Goal: Task Accomplishment & Management: Manage account settings

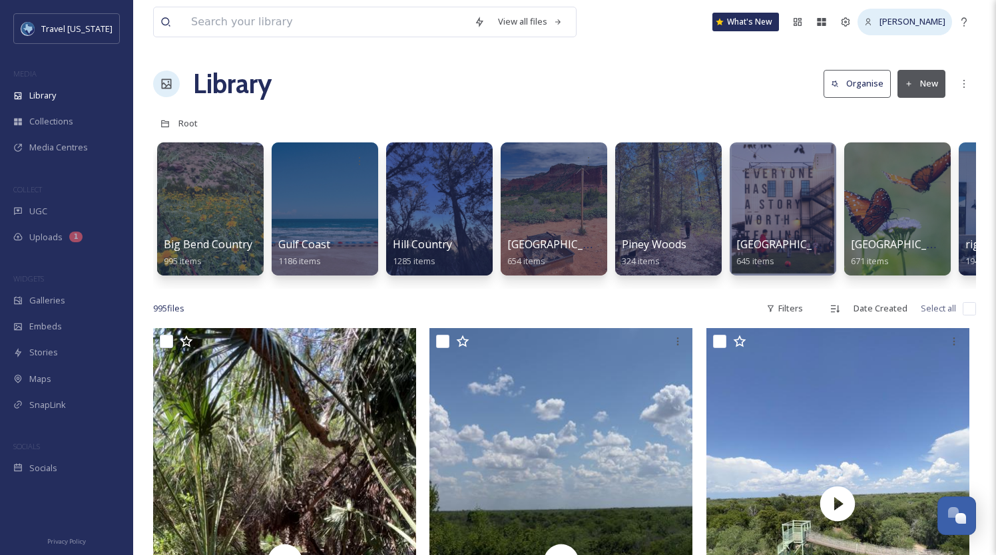
click at [872, 24] on icon at bounding box center [868, 22] width 9 height 9
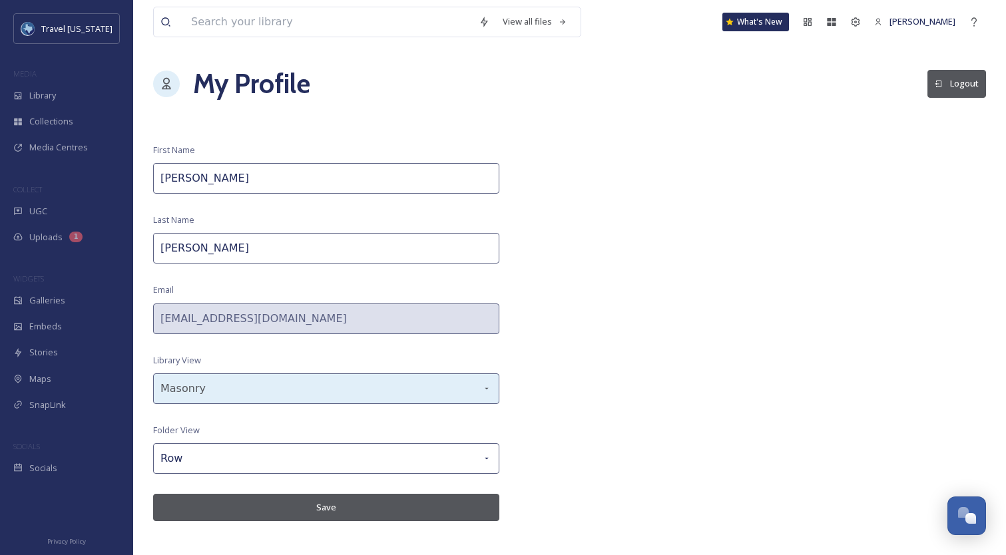
click at [289, 385] on div "Masonry" at bounding box center [326, 388] width 346 height 31
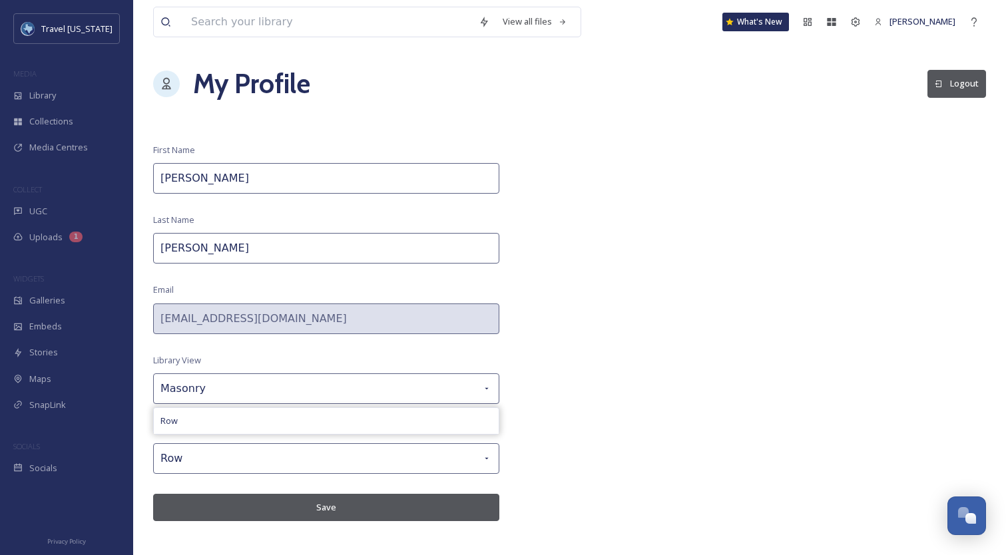
click at [640, 367] on div "View all files What's New [PERSON_NAME] My Profile Logout First Name [PERSON_NA…" at bounding box center [569, 277] width 872 height 555
click at [860, 23] on icon at bounding box center [855, 21] width 9 height 9
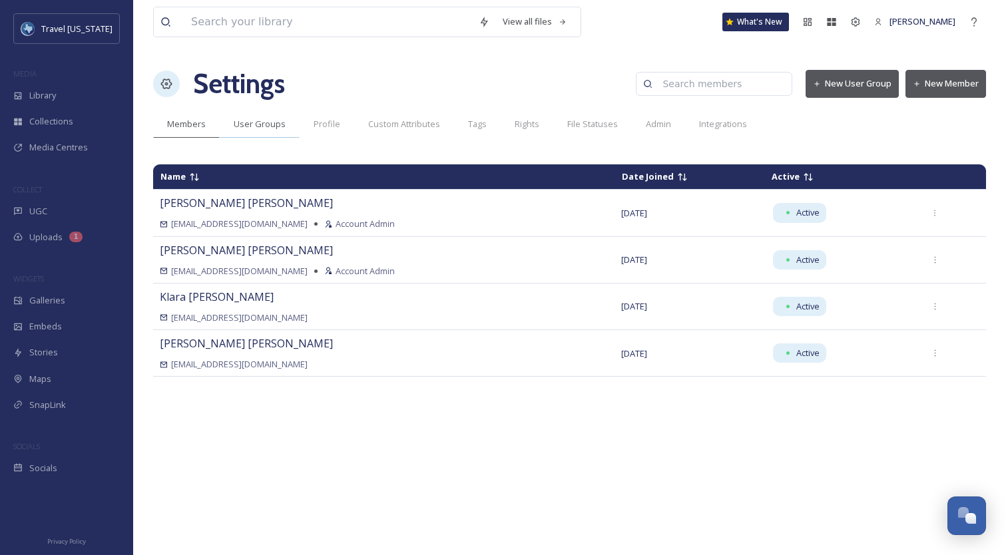
click at [260, 125] on span "User Groups" at bounding box center [260, 124] width 52 height 13
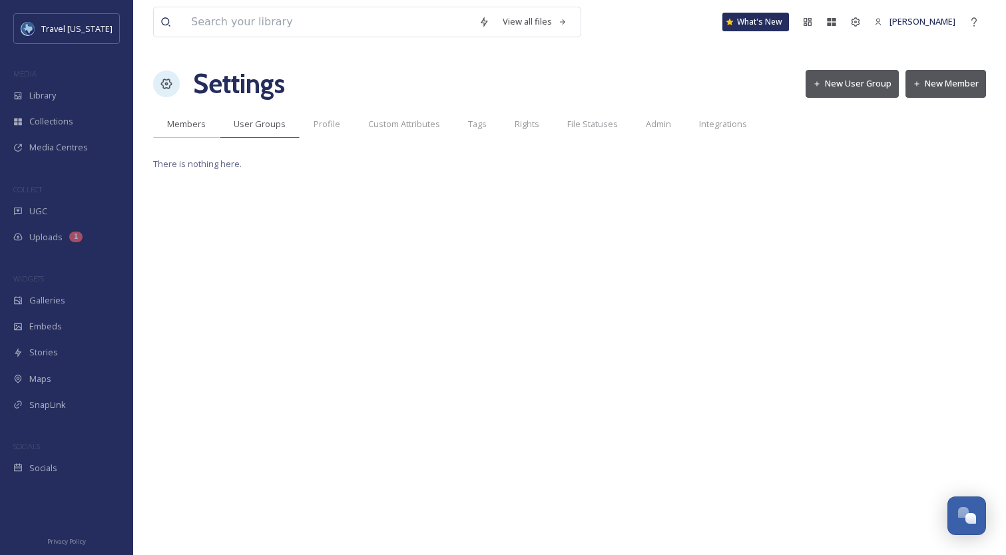
click at [206, 128] on div "Members" at bounding box center [186, 123] width 67 height 27
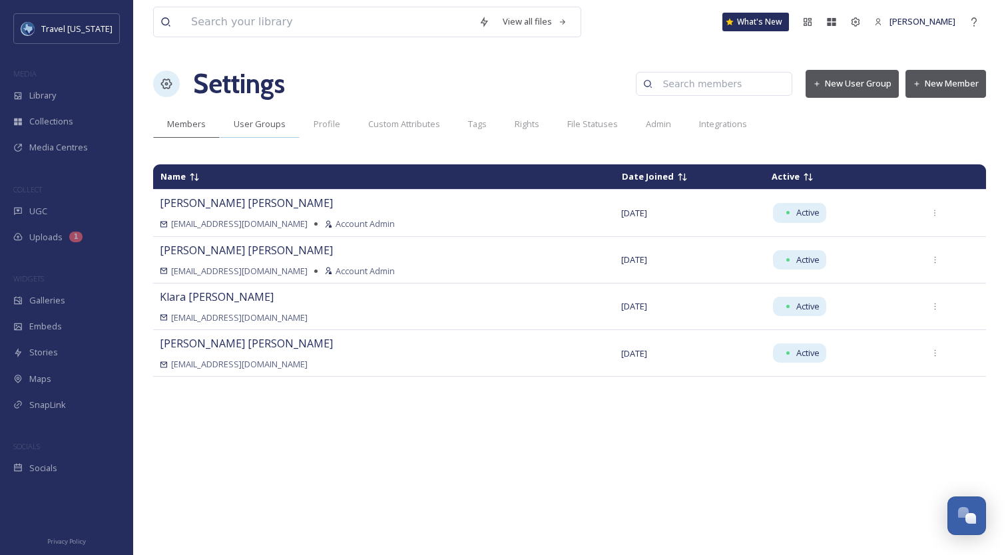
click at [282, 124] on span "User Groups" at bounding box center [260, 124] width 52 height 13
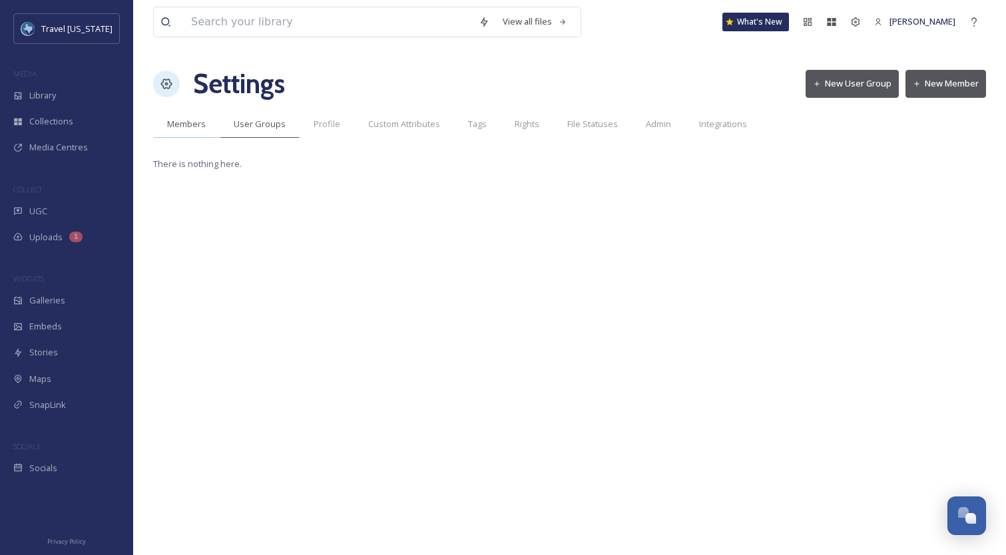
click at [193, 126] on span "Members" at bounding box center [186, 124] width 39 height 13
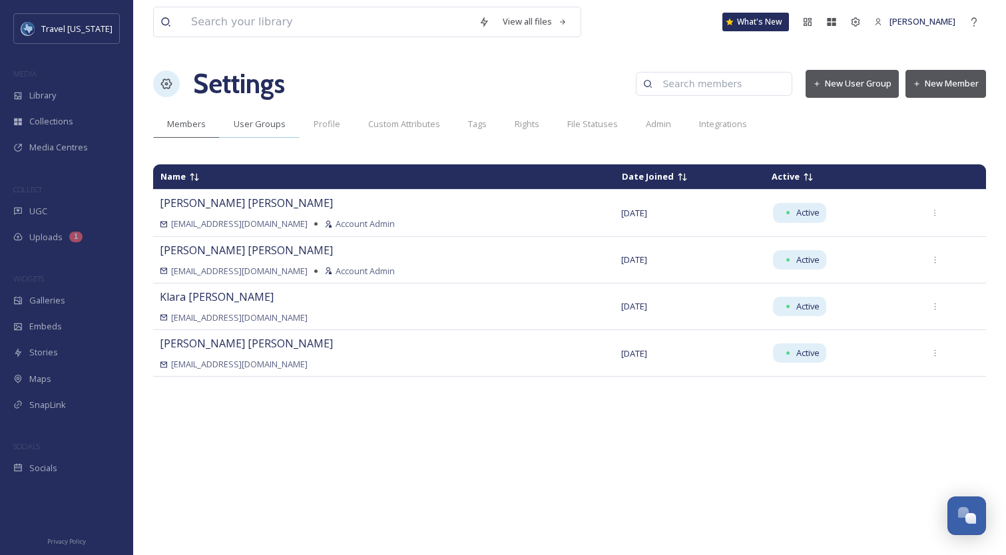
click at [259, 114] on div "User Groups" at bounding box center [260, 123] width 80 height 27
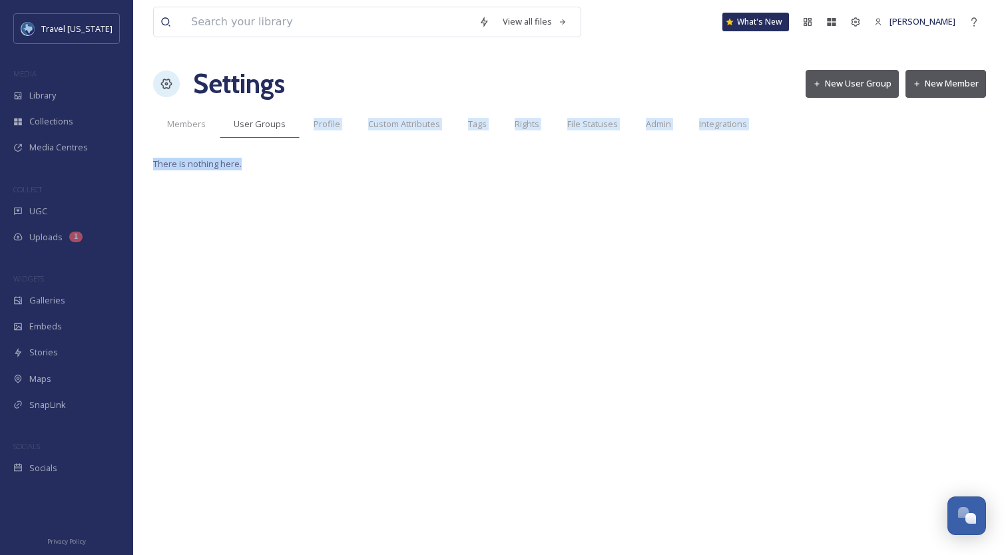
drag, startPoint x: 272, startPoint y: 146, endPoint x: 289, endPoint y: 176, distance: 35.2
click at [289, 176] on div "View all files What's New [PERSON_NAME] Settings New User Group New Member Memb…" at bounding box center [569, 277] width 872 height 555
drag, startPoint x: 289, startPoint y: 176, endPoint x: 695, endPoint y: 133, distance: 408.9
click at [293, 174] on div "View all files What's New [PERSON_NAME] Settings New User Group New Member Memb…" at bounding box center [569, 277] width 872 height 555
click at [841, 91] on button "New User Group" at bounding box center [851, 83] width 93 height 27
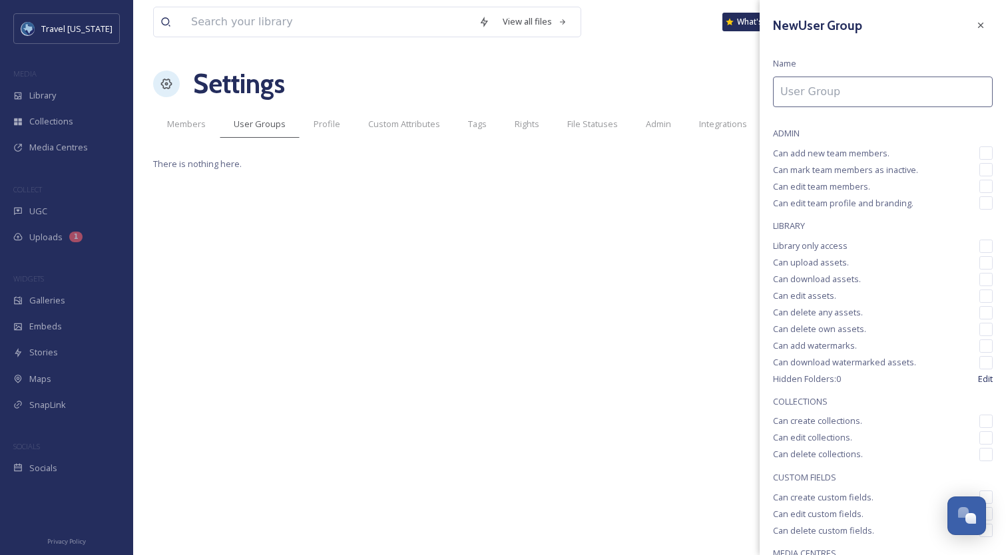
click at [845, 91] on input at bounding box center [883, 92] width 220 height 31
click at [864, 91] on input "Travel [US_STATE]" at bounding box center [883, 92] width 220 height 31
click at [848, 66] on div "New User Group Name Admins ADMIN Can add new team members. Can mark team member…" at bounding box center [882, 338] width 246 height 677
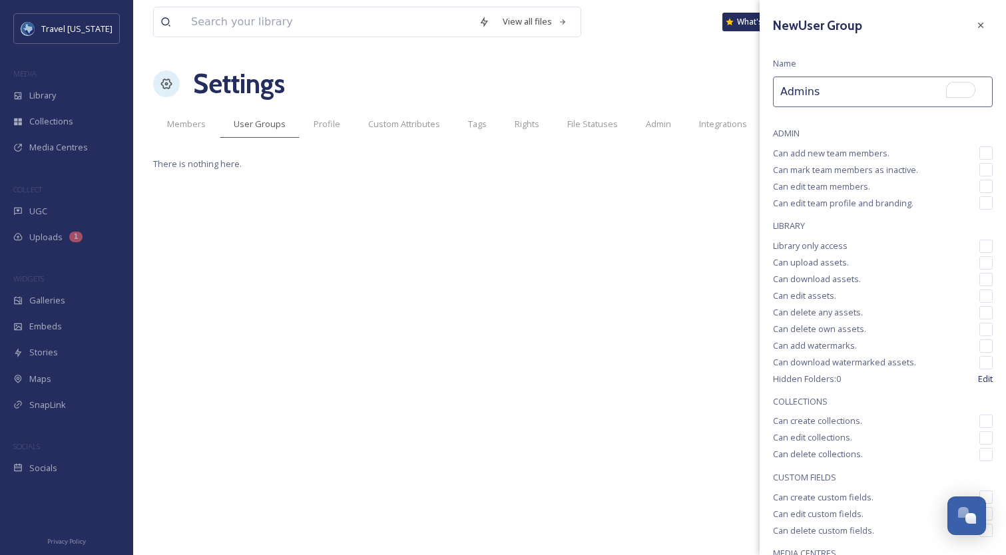
drag, startPoint x: 809, startPoint y: 47, endPoint x: 821, endPoint y: 65, distance: 22.5
click at [821, 65] on div "New User Group Name Admins ADMIN Can add new team members. Can mark team member…" at bounding box center [882, 338] width 246 height 677
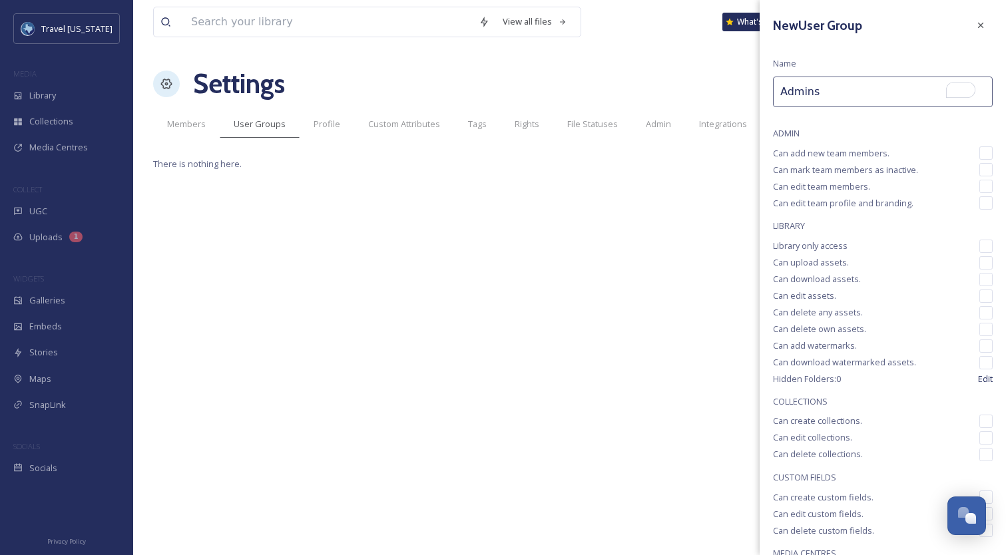
click at [830, 63] on div "New User Group Name Admins ADMIN Can add new team members. Can mark team member…" at bounding box center [882, 338] width 246 height 677
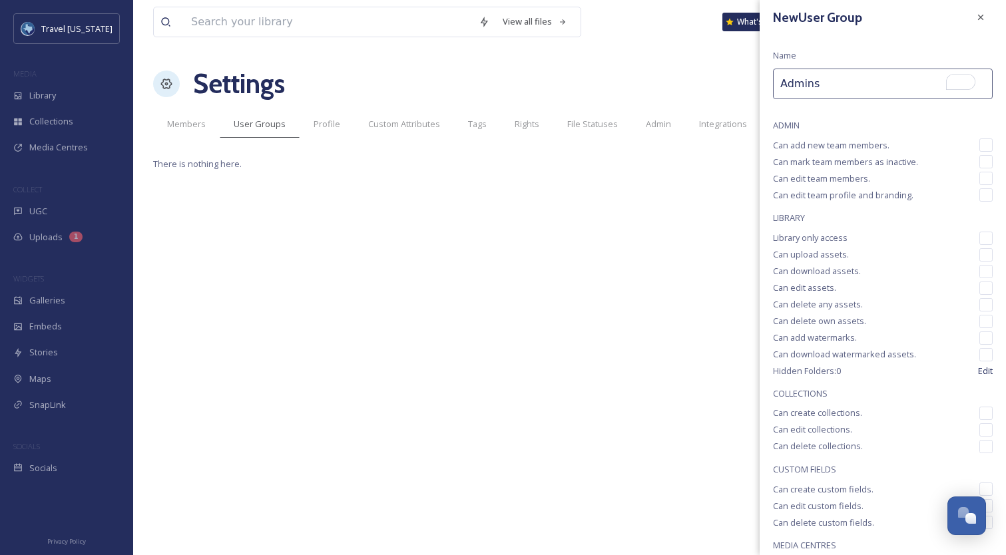
scroll to position [18, 0]
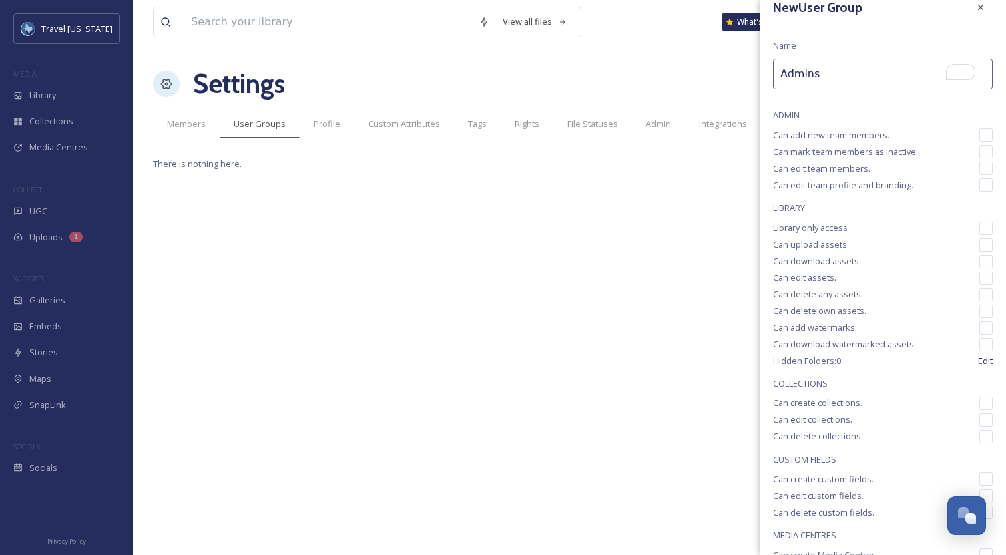
click at [852, 67] on input "Admins" at bounding box center [883, 74] width 220 height 31
click at [827, 77] on input "Library" at bounding box center [883, 74] width 220 height 31
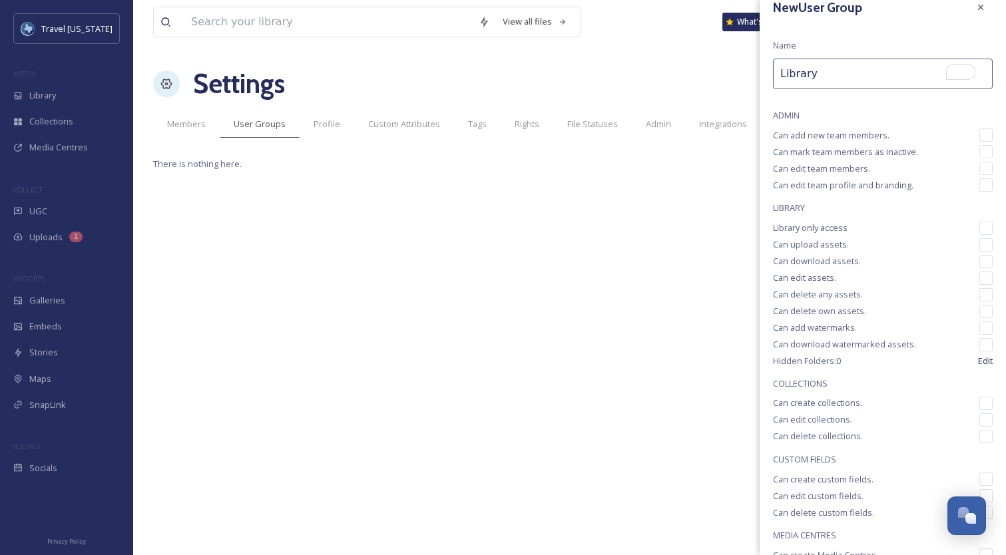
click at [839, 75] on input "Library" at bounding box center [883, 74] width 220 height 31
click at [858, 75] on input "Library" at bounding box center [883, 74] width 220 height 31
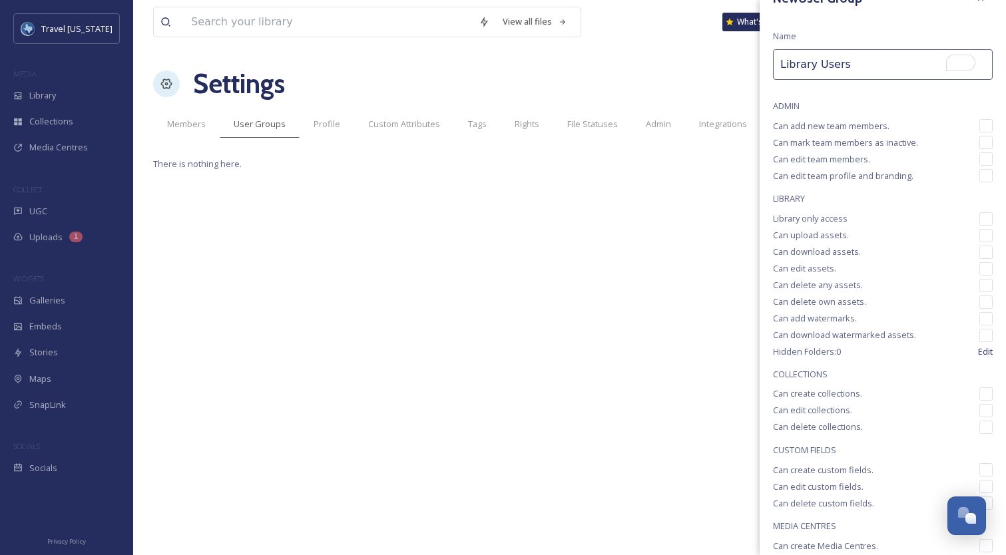
scroll to position [43, 0]
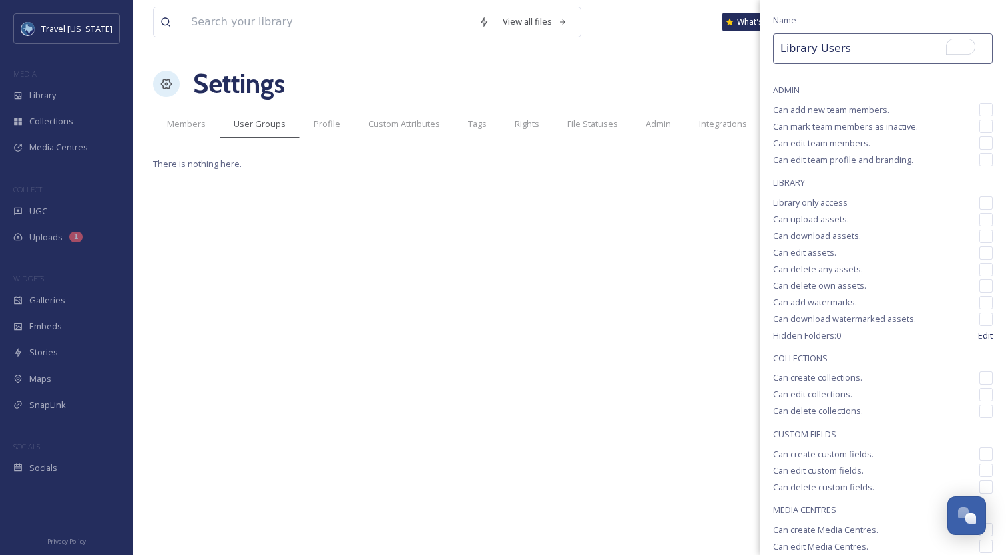
type input "Library Users"
click at [979, 202] on input "checkbox" at bounding box center [985, 202] width 13 height 13
checkbox input "true"
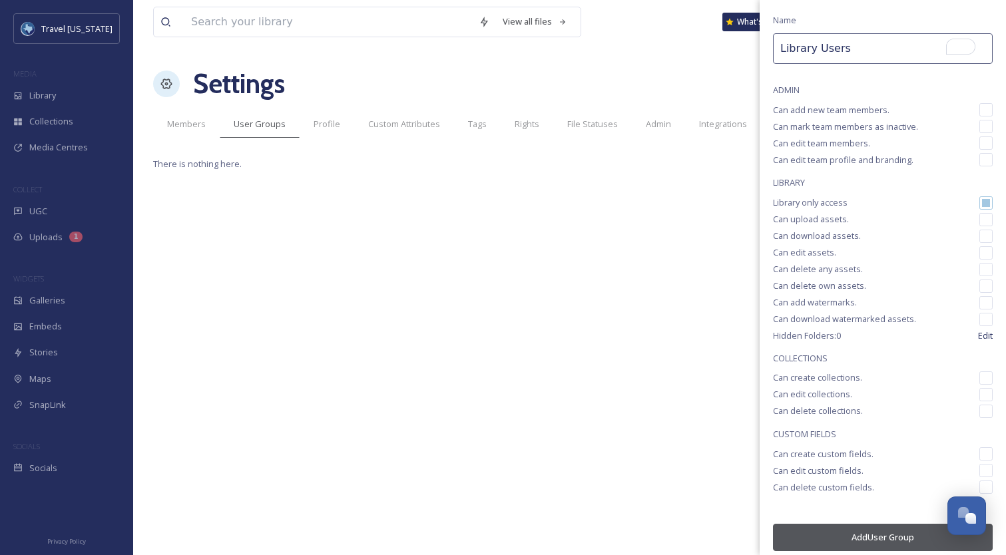
click at [979, 222] on input "checkbox" at bounding box center [985, 219] width 13 height 13
checkbox input "true"
click at [979, 232] on input "checkbox" at bounding box center [985, 236] width 13 height 13
checkbox input "true"
click at [979, 220] on input "checkbox" at bounding box center [985, 219] width 13 height 13
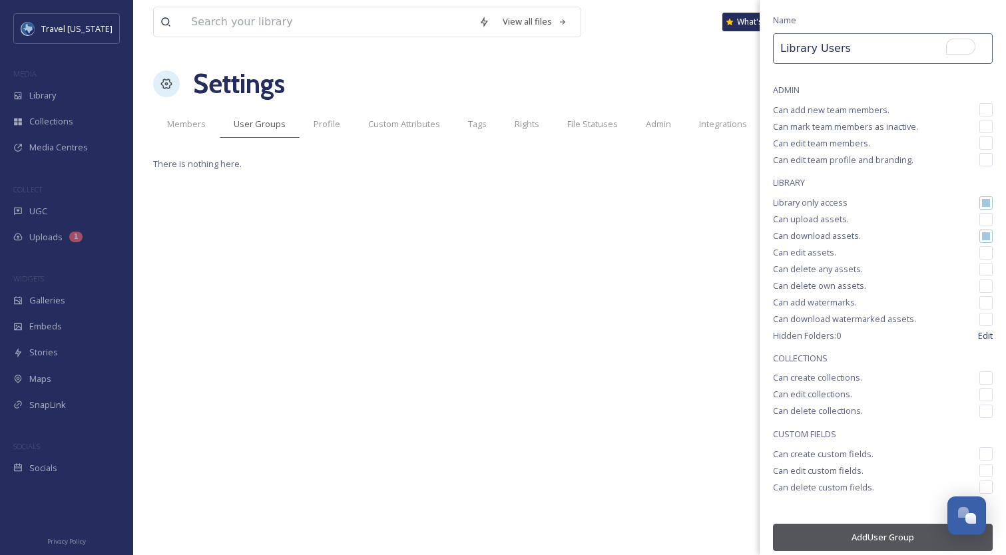
checkbox input "false"
click at [979, 235] on input "checkbox" at bounding box center [985, 236] width 13 height 13
checkbox input "false"
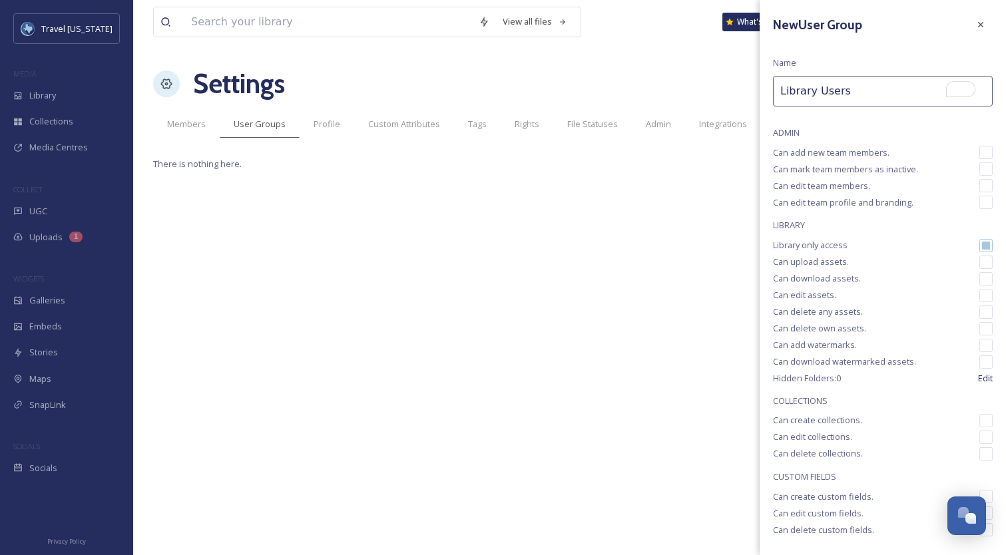
scroll to position [0, 0]
click at [870, 106] on input "Library Users" at bounding box center [883, 92] width 220 height 31
click at [827, 90] on input "Library Users" at bounding box center [883, 92] width 220 height 31
click at [848, 94] on input "Library Only users" at bounding box center [883, 92] width 220 height 31
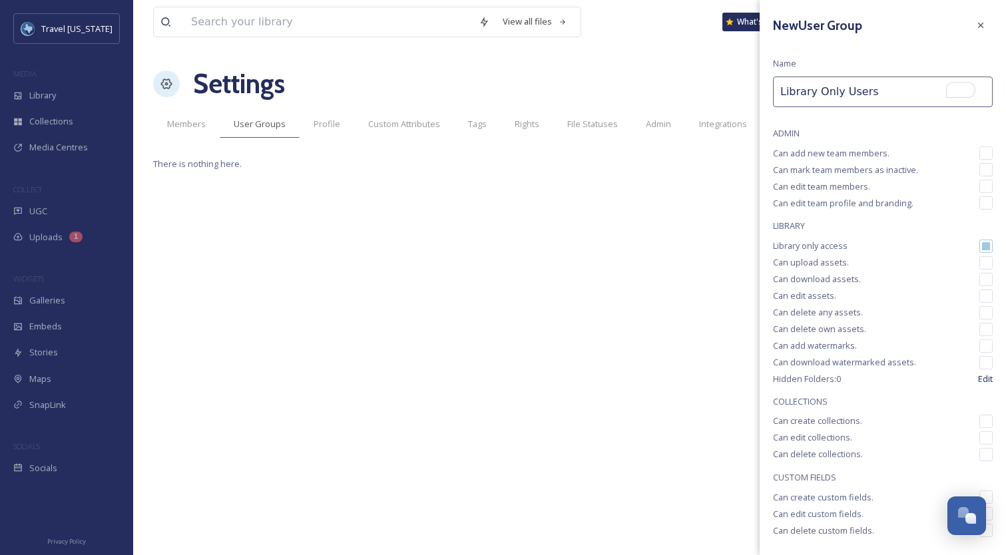
type input "Library Only Users"
click at [834, 114] on div "New User Group Name Library Only Users ADMIN Can add new team members. Can mark…" at bounding box center [882, 304] width 246 height 608
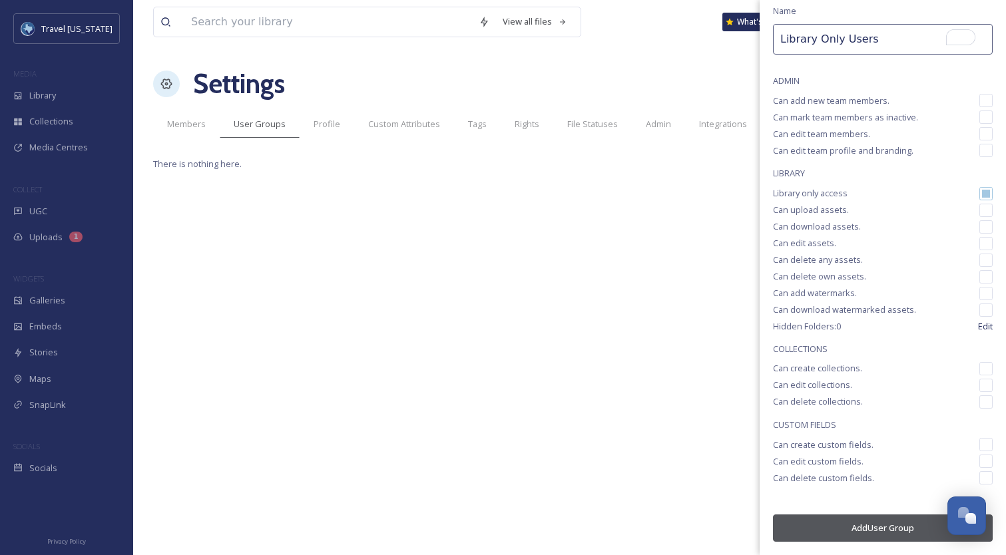
click at [852, 529] on button "Add User Group" at bounding box center [883, 527] width 220 height 27
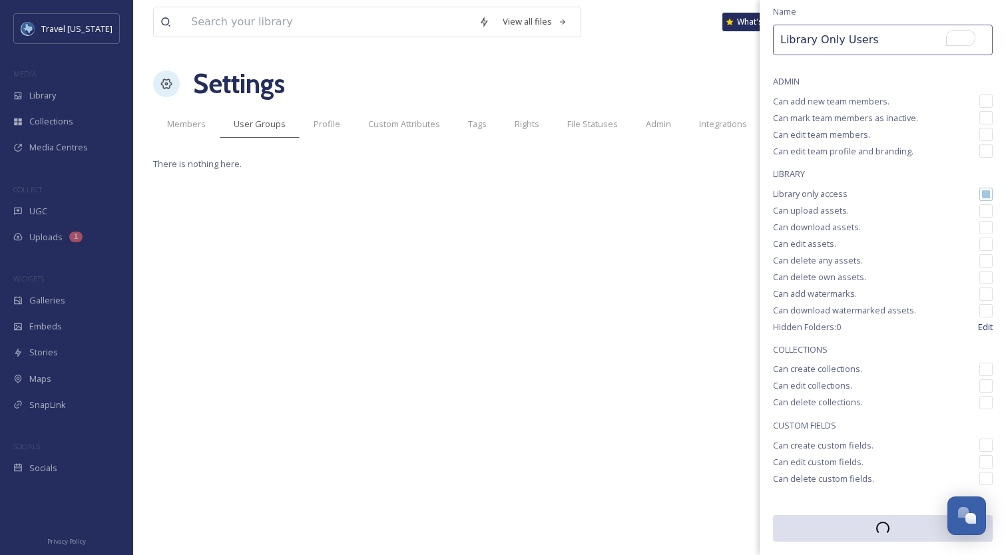
scroll to position [52, 0]
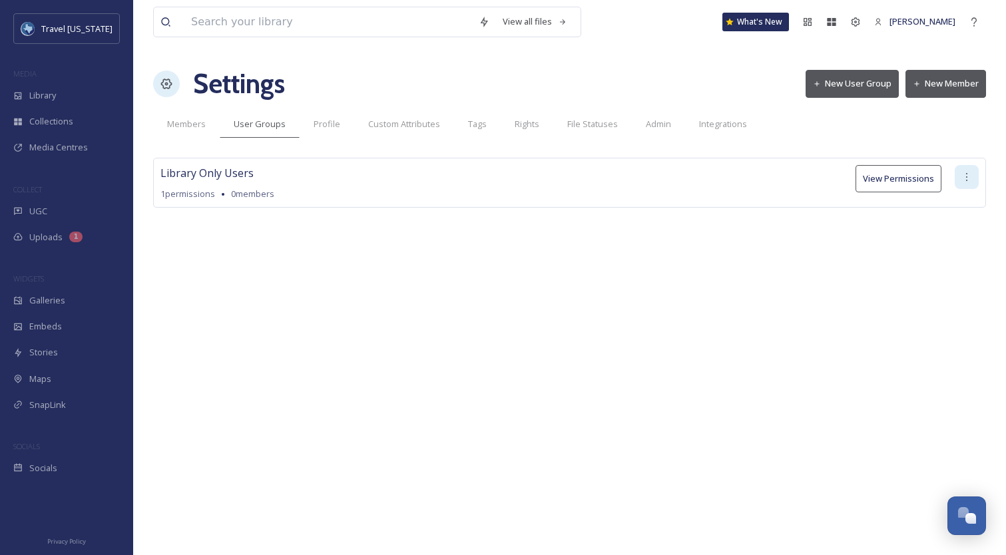
click at [965, 173] on icon at bounding box center [966, 177] width 11 height 11
click at [453, 283] on div "View all files What's New [PERSON_NAME] Settings New User Group New Member Memb…" at bounding box center [569, 277] width 872 height 555
click at [954, 87] on button "New Member" at bounding box center [945, 83] width 81 height 27
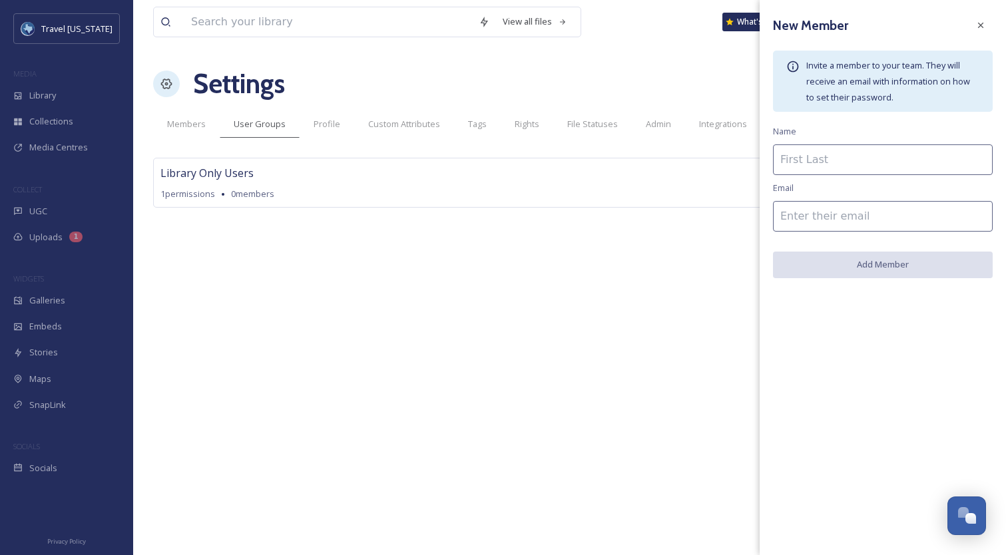
click at [855, 165] on input at bounding box center [883, 159] width 220 height 31
type input "April Bear"
click at [834, 216] on input at bounding box center [883, 216] width 220 height 31
paste input "[EMAIL_ADDRESS][DOMAIN_NAME][US_STATE]"
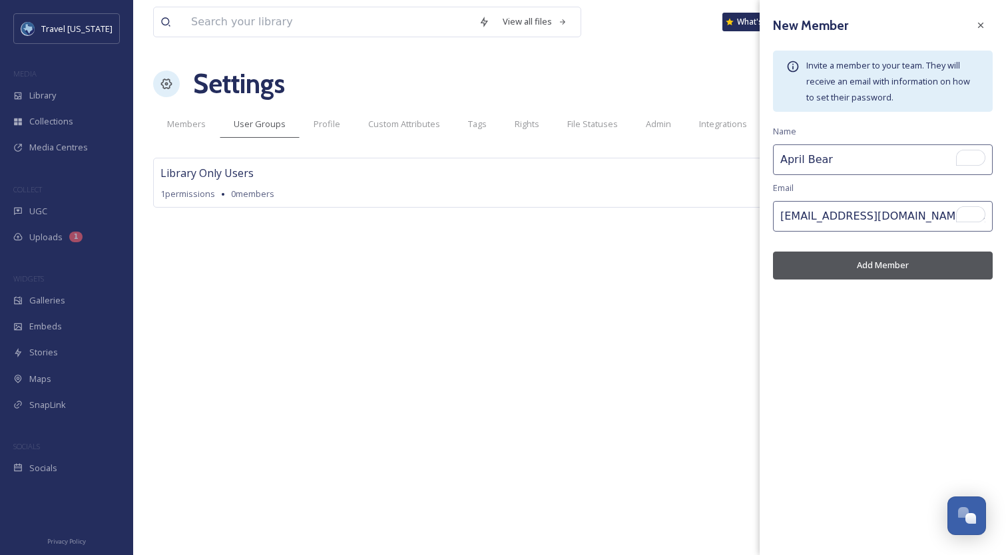
type input "[EMAIL_ADDRESS][DOMAIN_NAME][US_STATE]"
click at [862, 277] on button "Add Member" at bounding box center [883, 265] width 220 height 27
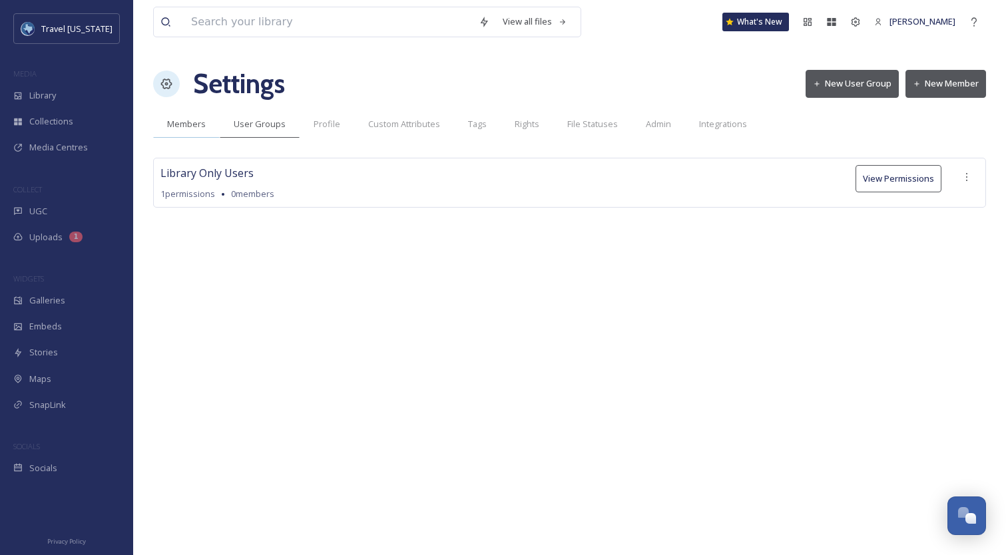
click at [183, 122] on span "Members" at bounding box center [186, 124] width 39 height 13
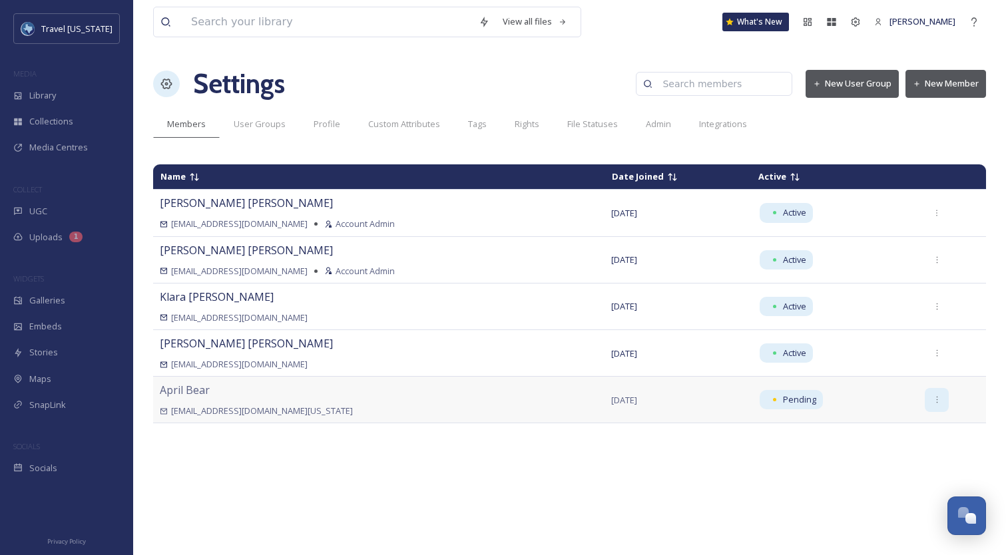
click at [932, 399] on icon at bounding box center [936, 399] width 9 height 9
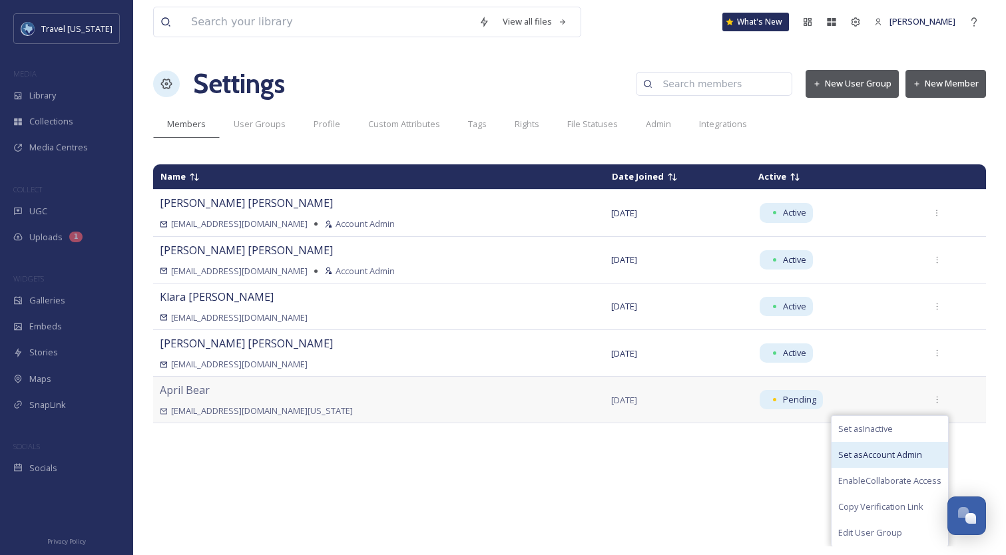
click at [883, 457] on span "Set as Account Admin" at bounding box center [880, 455] width 84 height 13
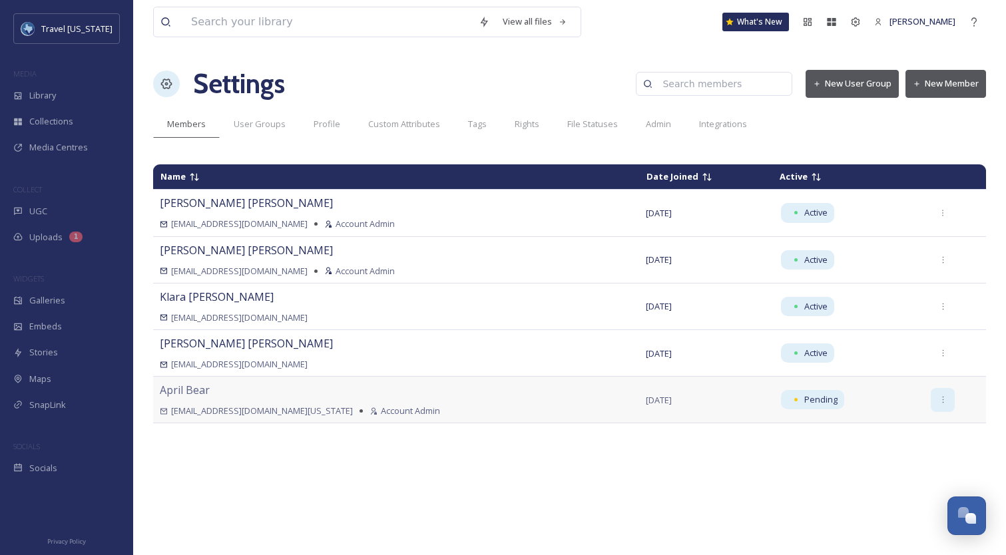
click at [938, 402] on icon at bounding box center [942, 399] width 9 height 9
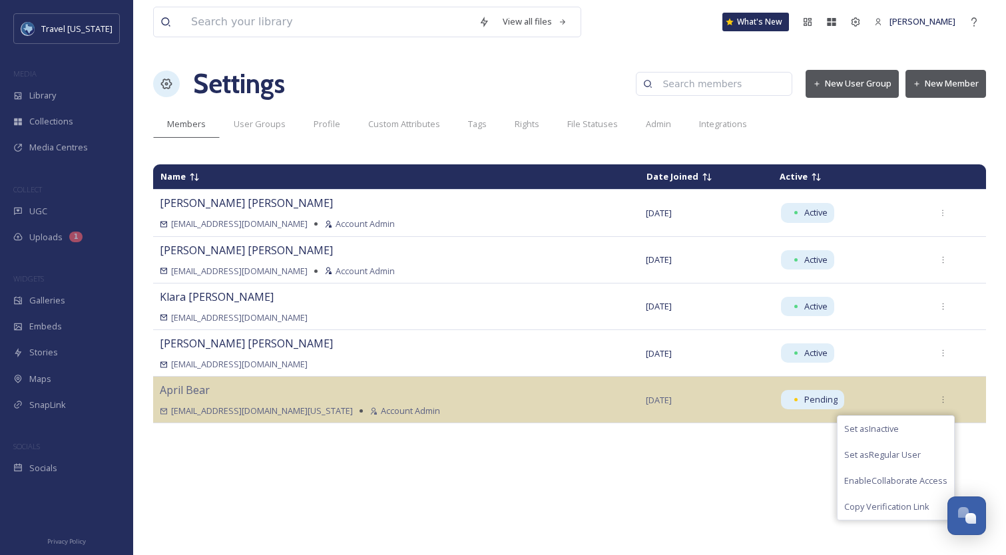
click at [573, 453] on div "Name Date Joined Active [PERSON_NAME] [EMAIL_ADDRESS][DOMAIN_NAME] Account Admi…" at bounding box center [569, 352] width 833 height 389
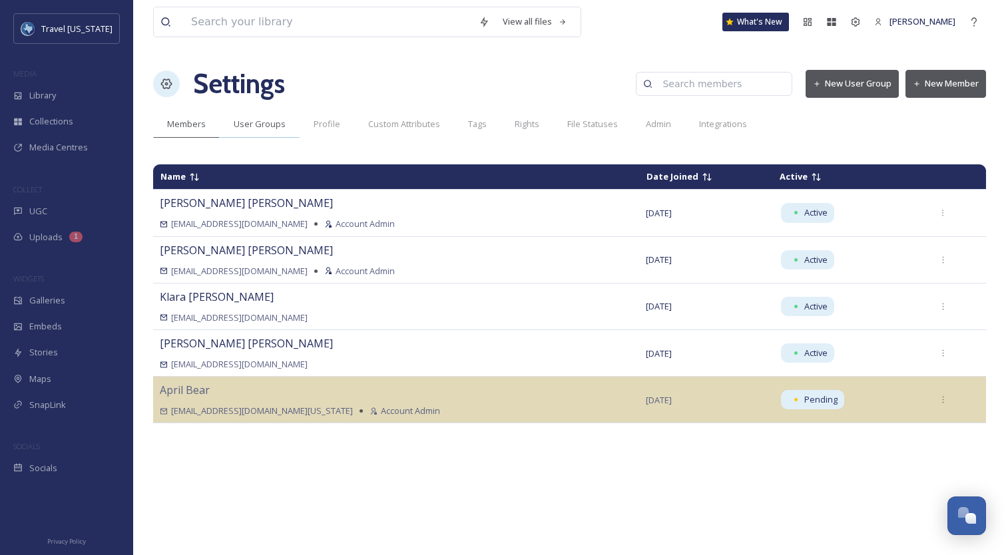
click at [257, 125] on span "User Groups" at bounding box center [260, 124] width 52 height 13
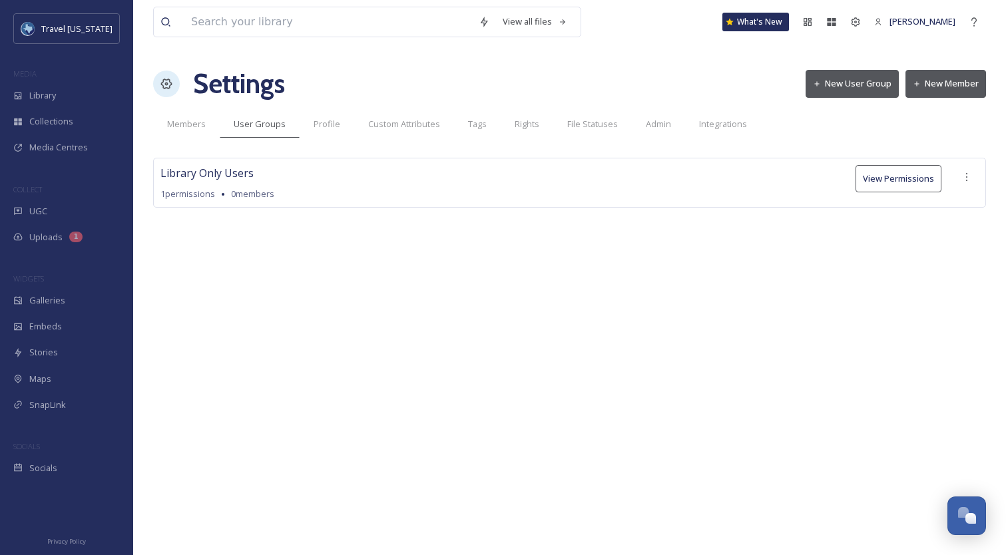
click at [856, 83] on button "New User Group" at bounding box center [851, 83] width 93 height 27
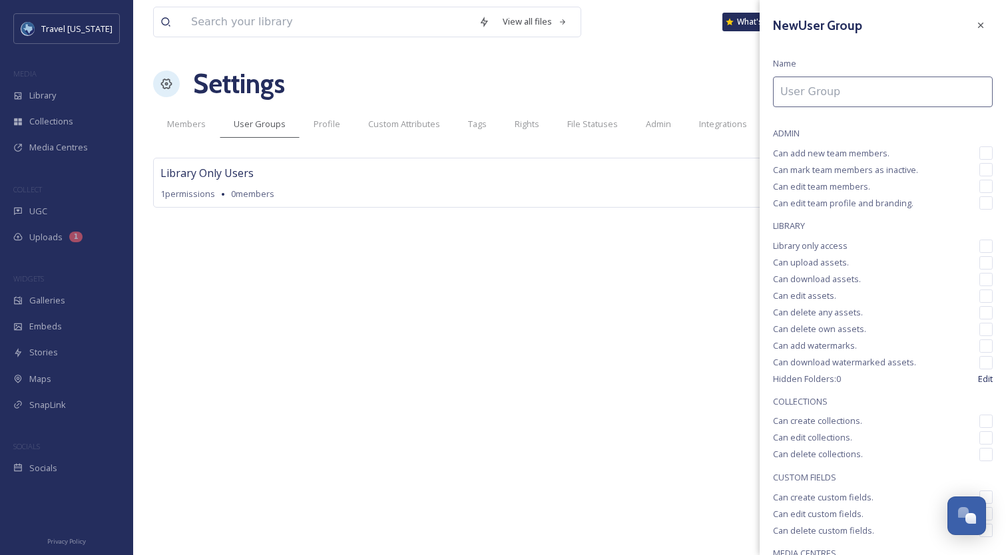
click at [833, 98] on input at bounding box center [883, 92] width 220 height 31
type input "Admins"
click at [979, 150] on input "checkbox" at bounding box center [985, 152] width 13 height 13
checkbox input "true"
drag, startPoint x: 976, startPoint y: 166, endPoint x: 972, endPoint y: 184, distance: 17.6
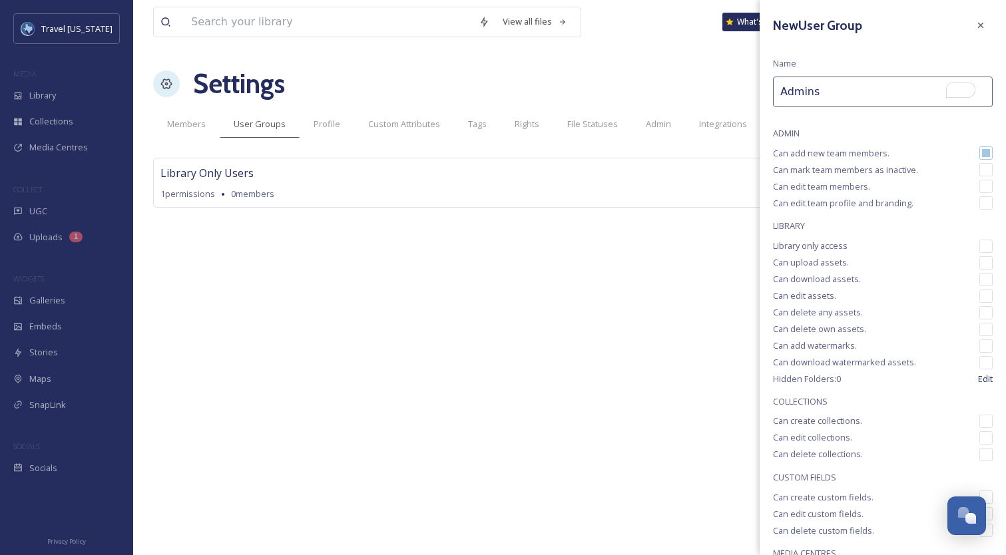
click at [979, 166] on input "checkbox" at bounding box center [985, 169] width 13 height 13
checkbox input "true"
click at [979, 180] on input "checkbox" at bounding box center [985, 186] width 13 height 13
checkbox input "true"
click at [979, 200] on input "checkbox" at bounding box center [985, 202] width 13 height 13
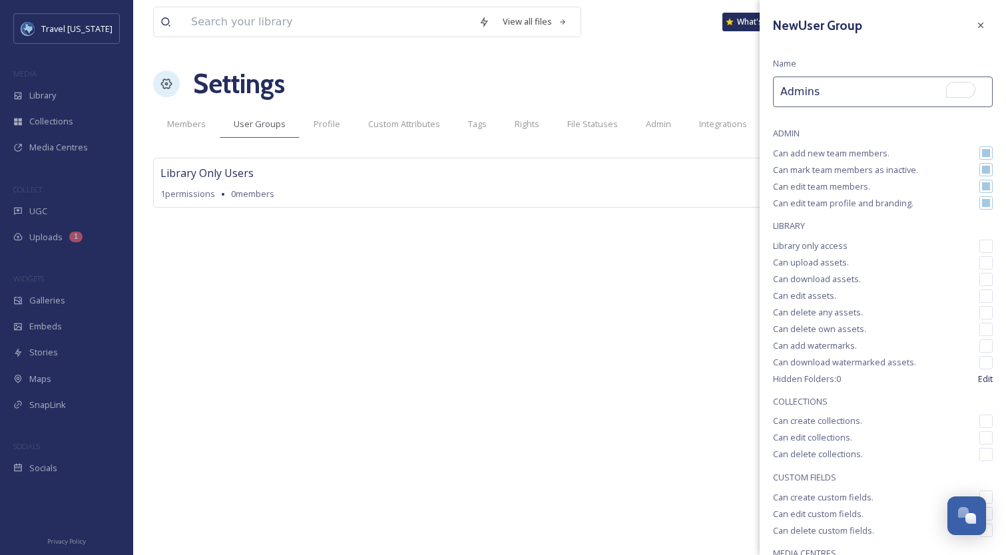
checkbox input "true"
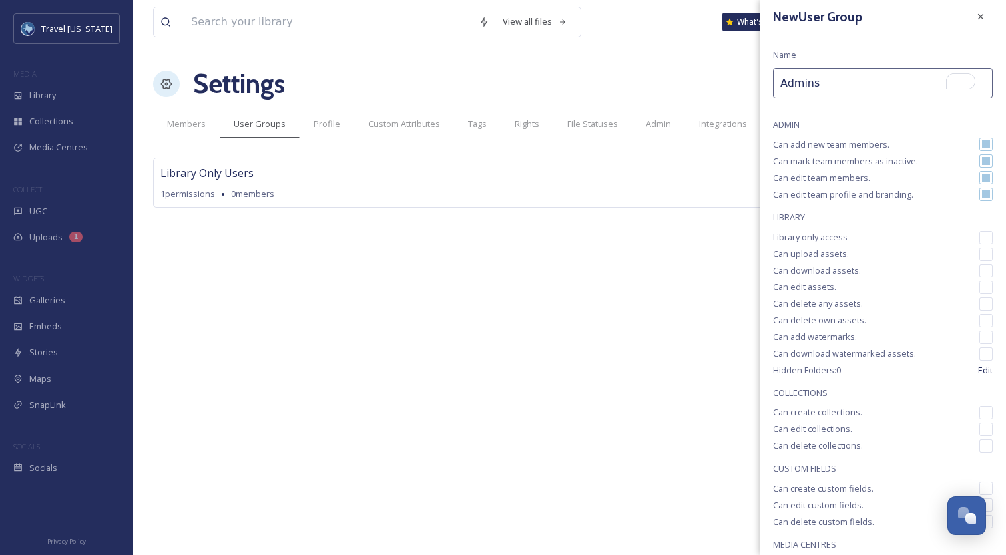
scroll to position [21, 0]
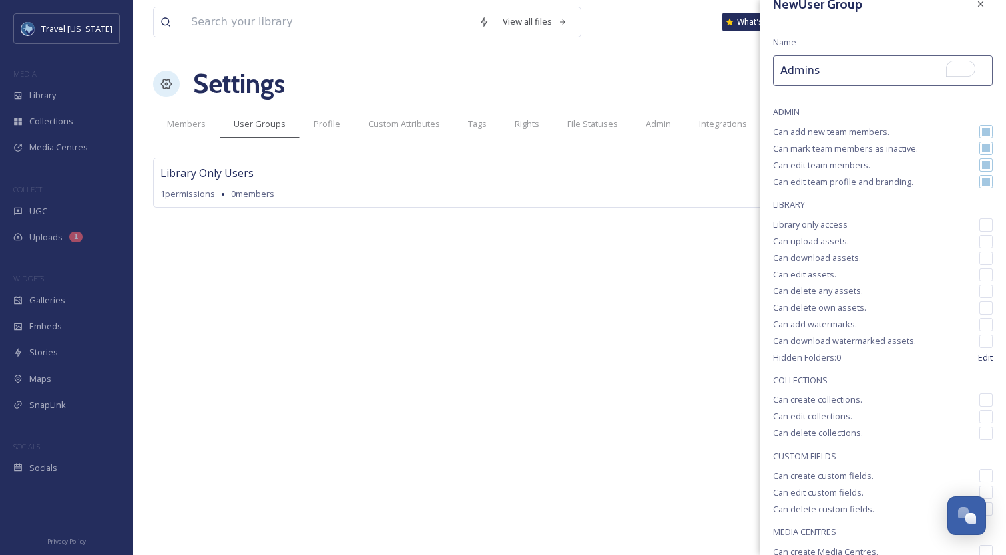
click at [979, 224] on input "checkbox" at bounding box center [985, 224] width 13 height 13
checkbox input "true"
click at [979, 245] on input "checkbox" at bounding box center [985, 241] width 13 height 13
checkbox input "true"
click at [979, 260] on input "checkbox" at bounding box center [985, 258] width 13 height 13
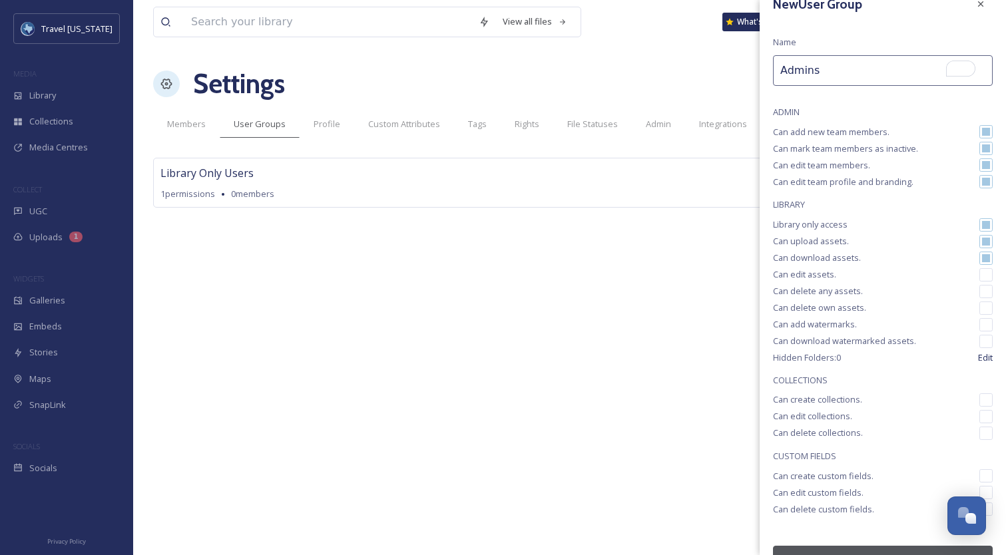
checkbox input "true"
click at [979, 277] on input "checkbox" at bounding box center [985, 274] width 13 height 13
checkbox input "true"
click at [979, 292] on input "checkbox" at bounding box center [985, 291] width 13 height 13
checkbox input "true"
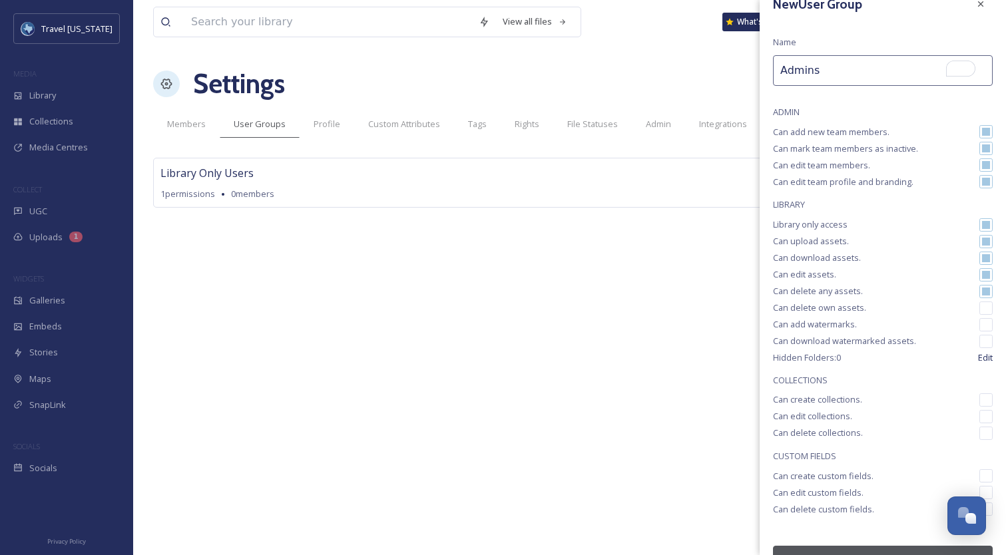
click at [979, 307] on input "checkbox" at bounding box center [985, 307] width 13 height 13
checkbox input "true"
click at [979, 324] on input "checkbox" at bounding box center [985, 324] width 13 height 13
checkbox input "true"
click at [979, 344] on input "checkbox" at bounding box center [985, 341] width 13 height 13
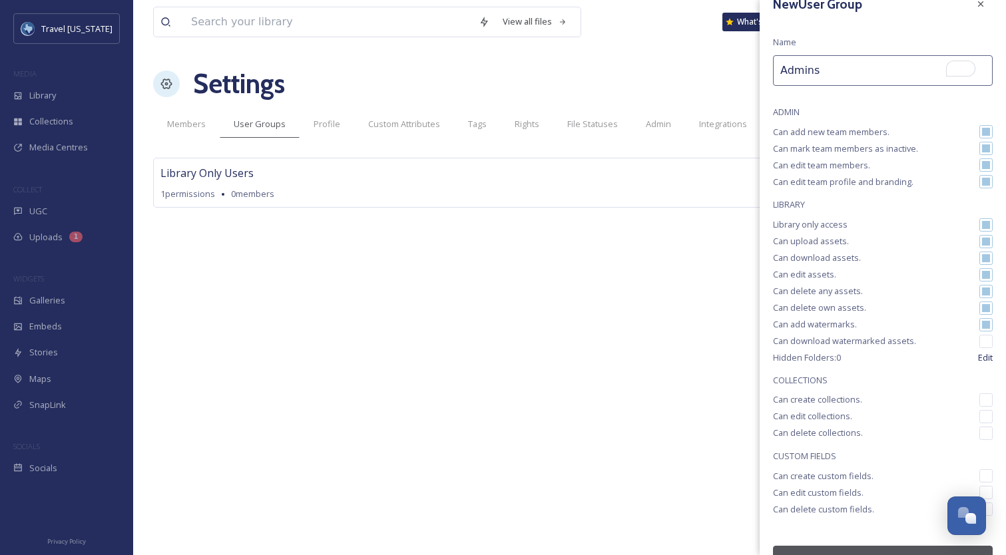
checkbox input "true"
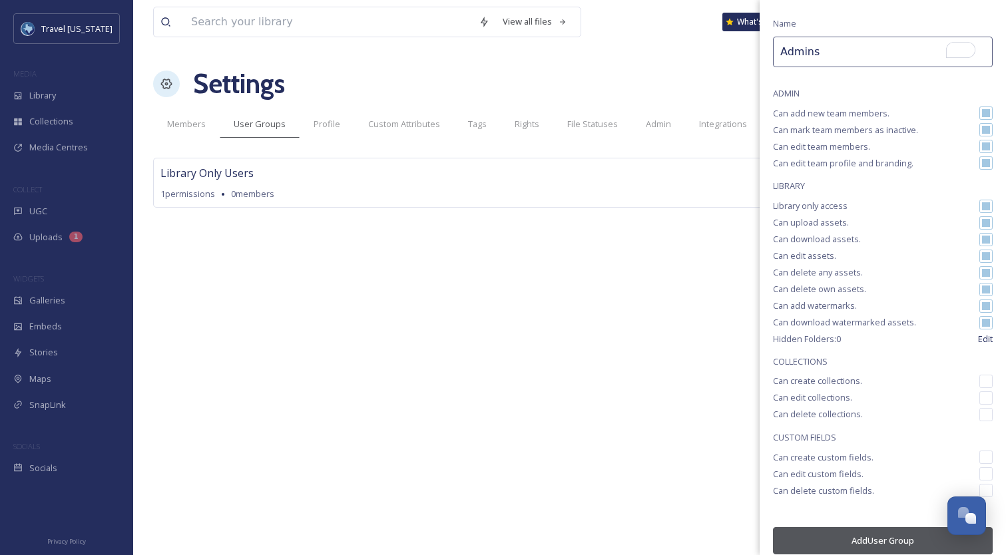
scroll to position [53, 0]
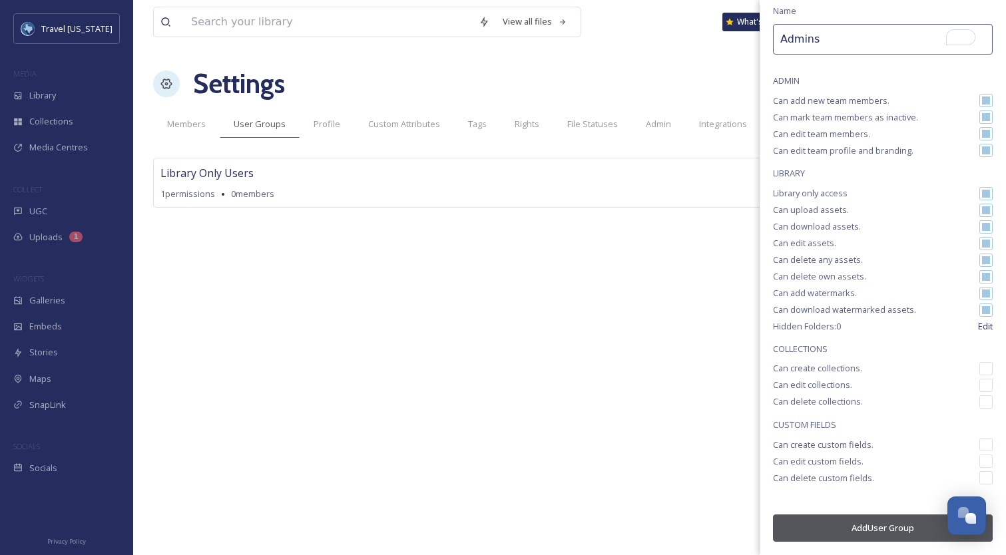
click at [979, 368] on input "checkbox" at bounding box center [985, 368] width 13 height 13
click at [979, 370] on input "checkbox" at bounding box center [985, 368] width 13 height 13
checkbox input "true"
click at [979, 387] on input "checkbox" at bounding box center [985, 385] width 13 height 13
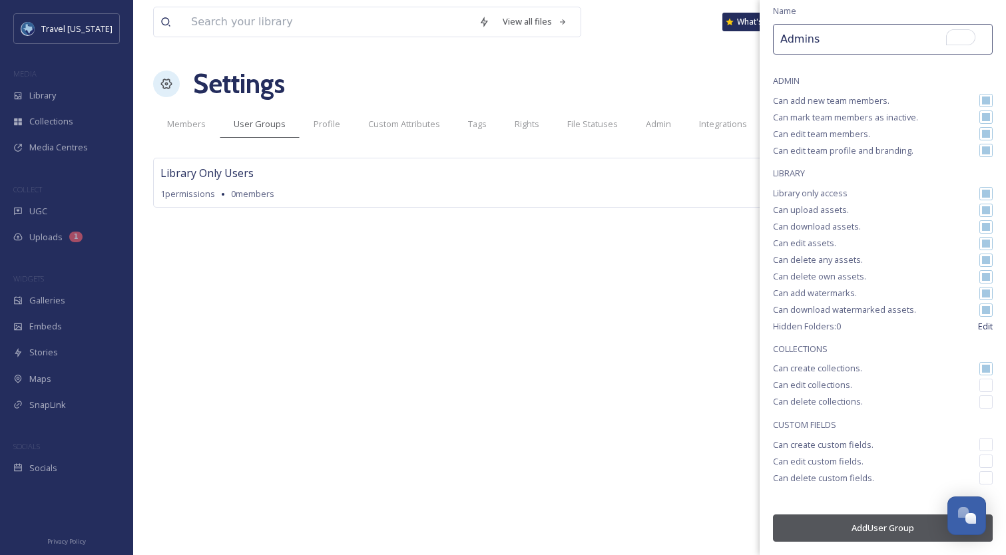
checkbox input "true"
click at [979, 401] on input "checkbox" at bounding box center [985, 401] width 13 height 13
checkbox input "true"
click at [979, 447] on input "checkbox" at bounding box center [985, 444] width 13 height 13
checkbox input "true"
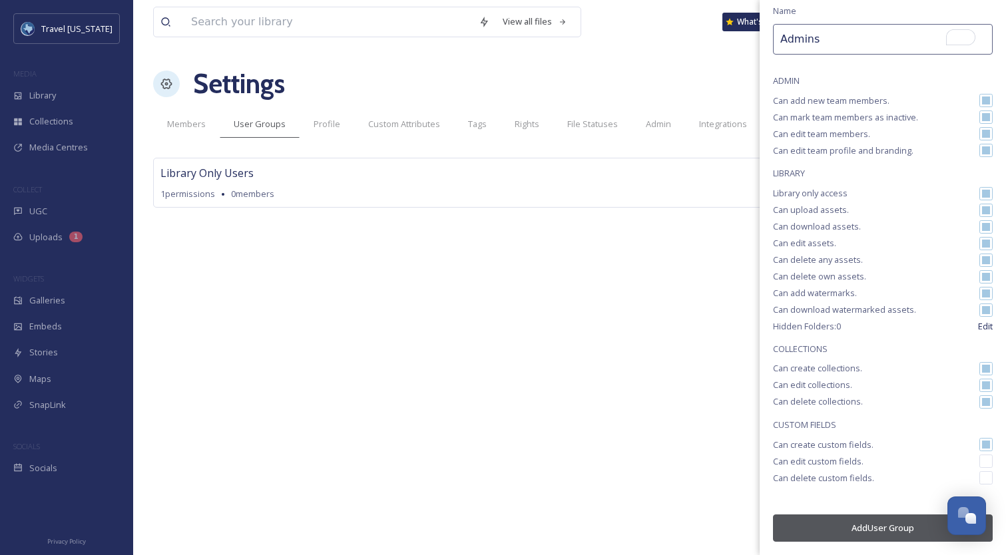
click at [979, 458] on input "checkbox" at bounding box center [985, 461] width 13 height 13
checkbox input "true"
click at [979, 471] on input "checkbox" at bounding box center [985, 477] width 13 height 13
checkbox input "true"
click at [868, 528] on button "Add User Group" at bounding box center [883, 527] width 220 height 27
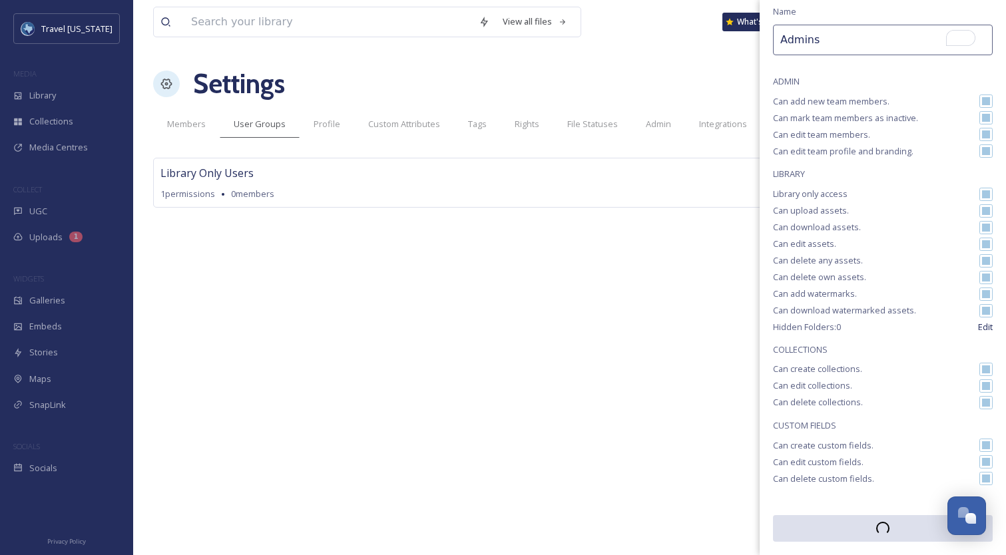
scroll to position [52, 0]
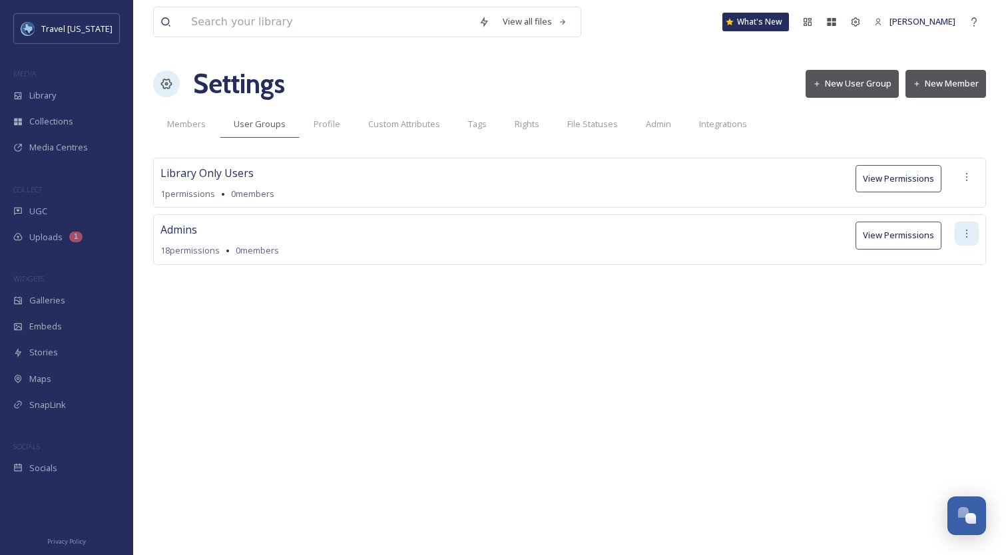
click at [966, 234] on icon at bounding box center [966, 234] width 1 height 8
click at [929, 265] on span "Edit Permissions" at bounding box center [920, 262] width 67 height 13
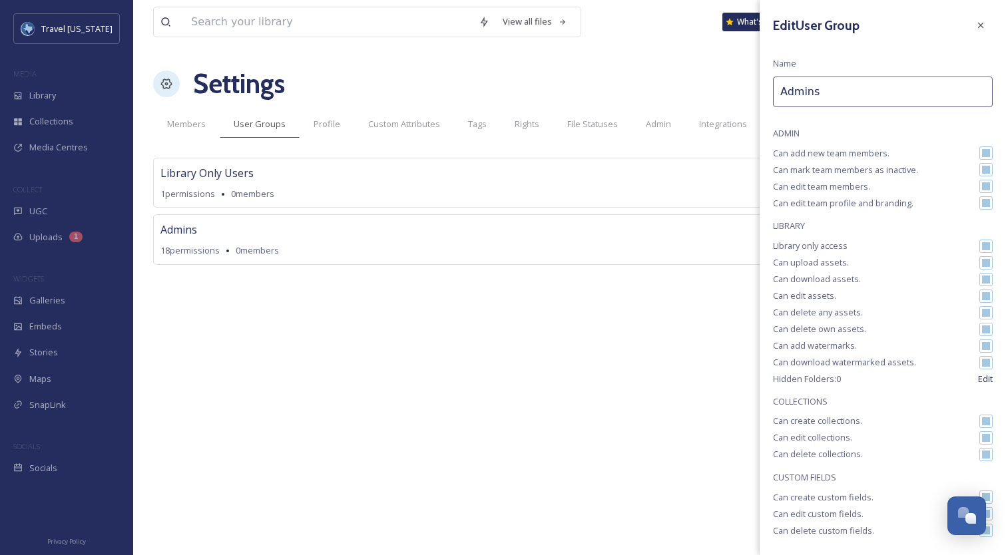
click at [872, 93] on input "Admins" at bounding box center [883, 92] width 220 height 31
type input "Admins: Full Permissions"
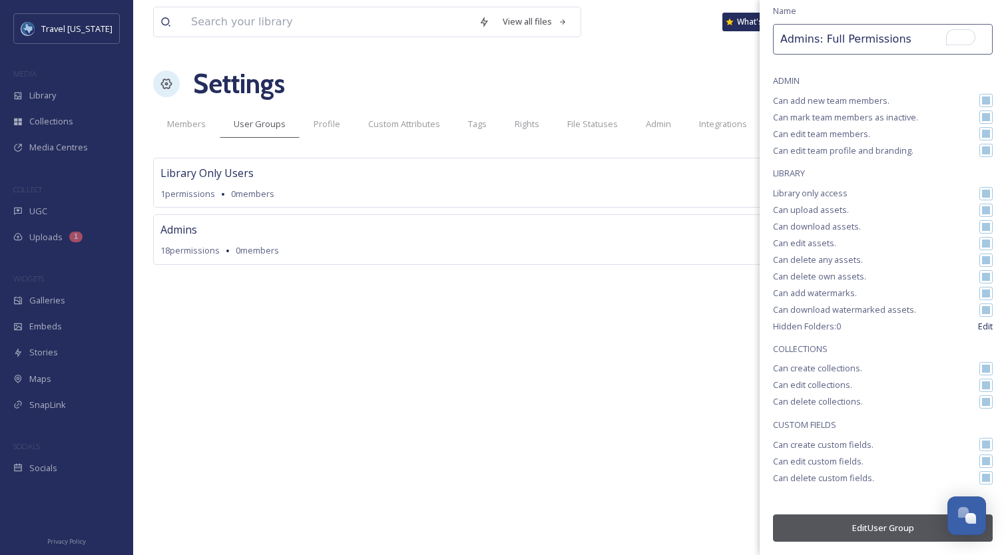
click at [862, 525] on button "Edit User Group" at bounding box center [883, 527] width 220 height 27
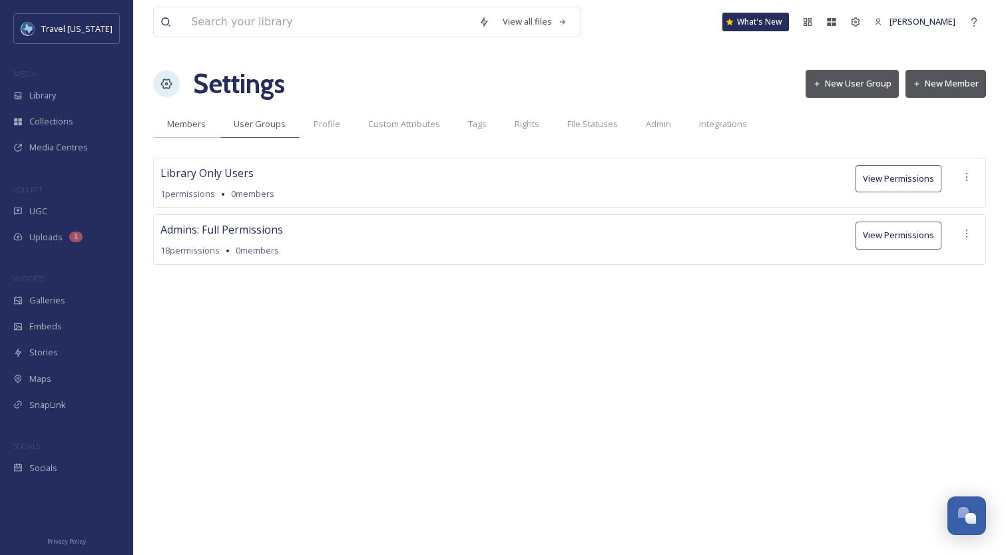
click at [172, 122] on span "Members" at bounding box center [186, 124] width 39 height 13
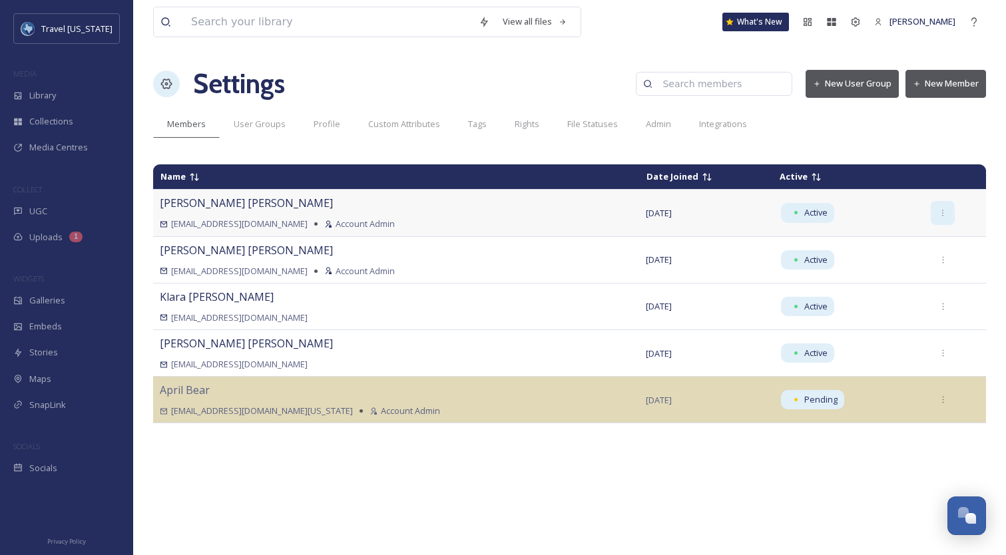
click at [938, 214] on icon at bounding box center [942, 213] width 9 height 9
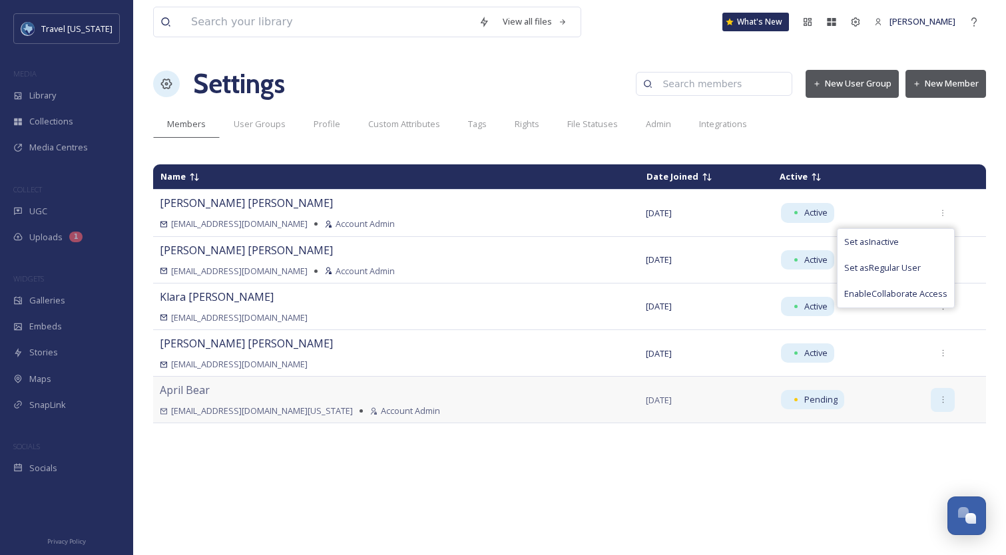
click at [932, 404] on div at bounding box center [942, 400] width 24 height 24
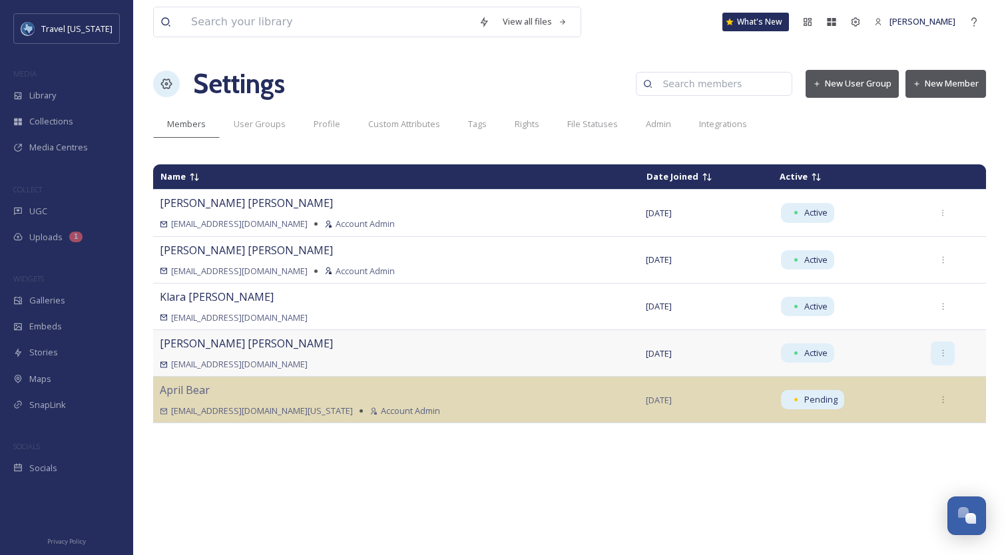
click at [938, 354] on icon at bounding box center [942, 353] width 9 height 9
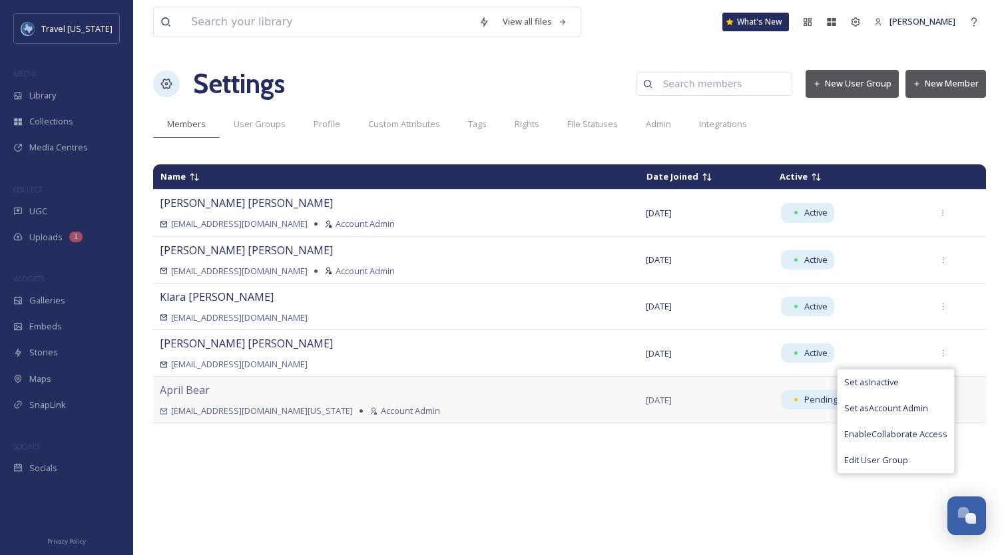
click at [644, 403] on td "[DATE]" at bounding box center [705, 400] width 133 height 47
click at [938, 399] on icon at bounding box center [942, 399] width 9 height 9
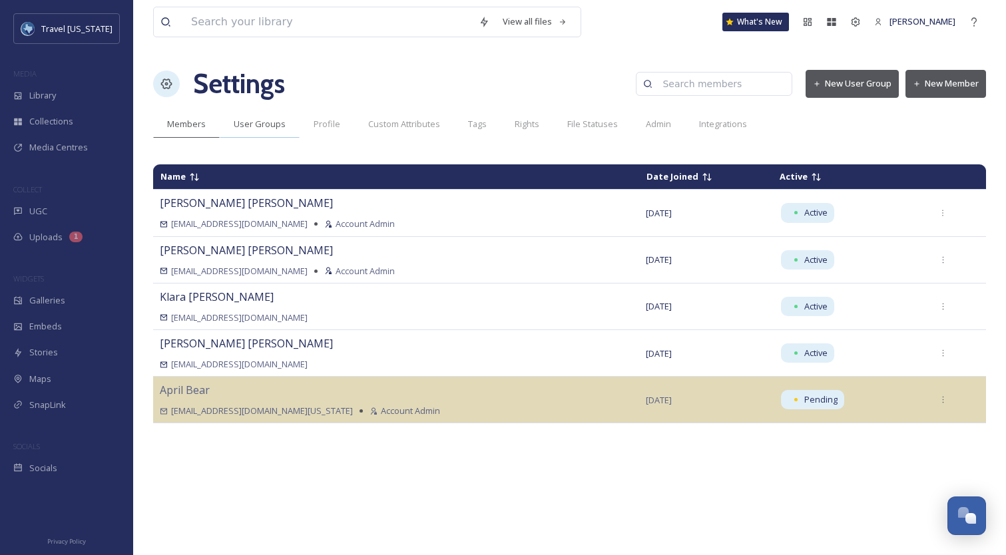
click at [268, 126] on span "User Groups" at bounding box center [260, 124] width 52 height 13
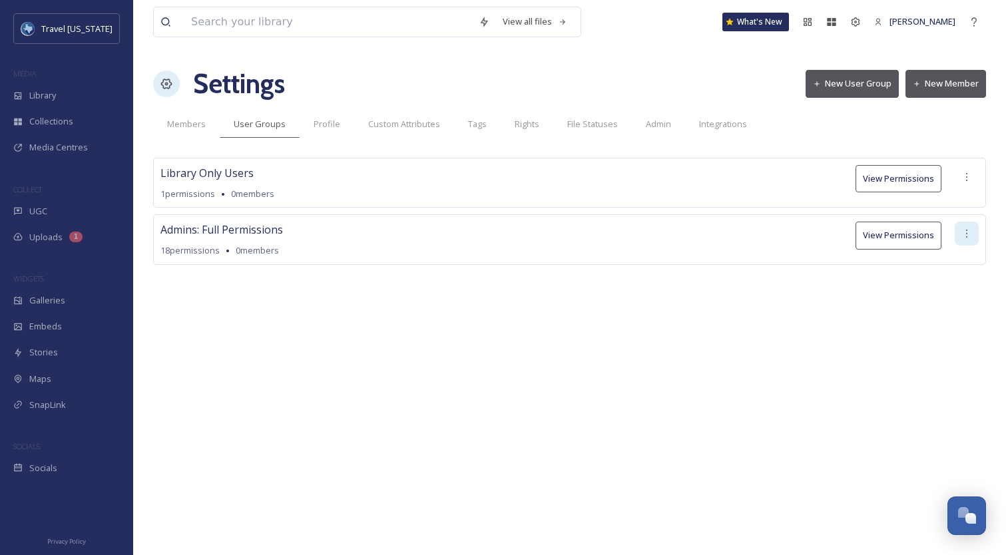
click at [962, 236] on icon at bounding box center [966, 233] width 11 height 11
click at [928, 323] on span "Delete User Group" at bounding box center [925, 329] width 76 height 13
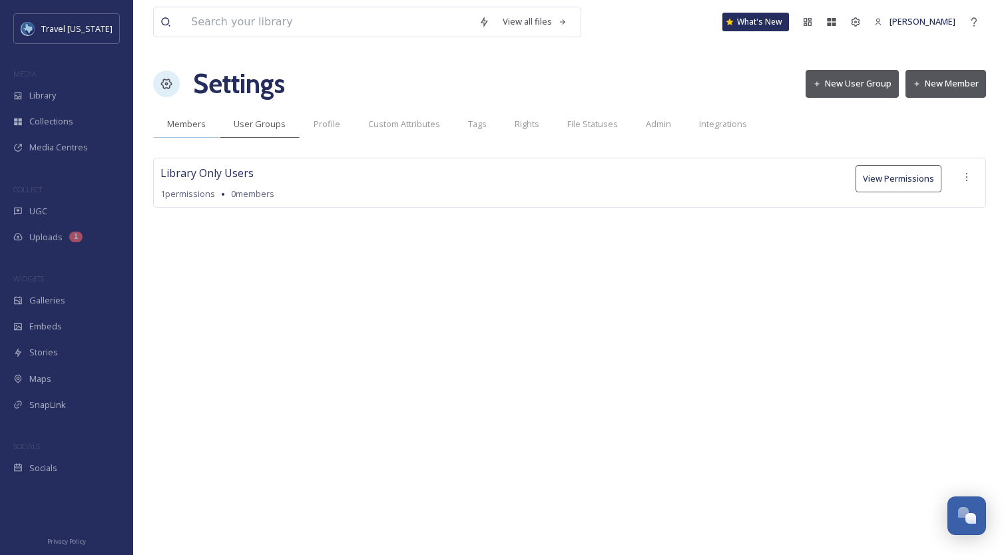
click at [186, 135] on div "Members" at bounding box center [186, 123] width 67 height 27
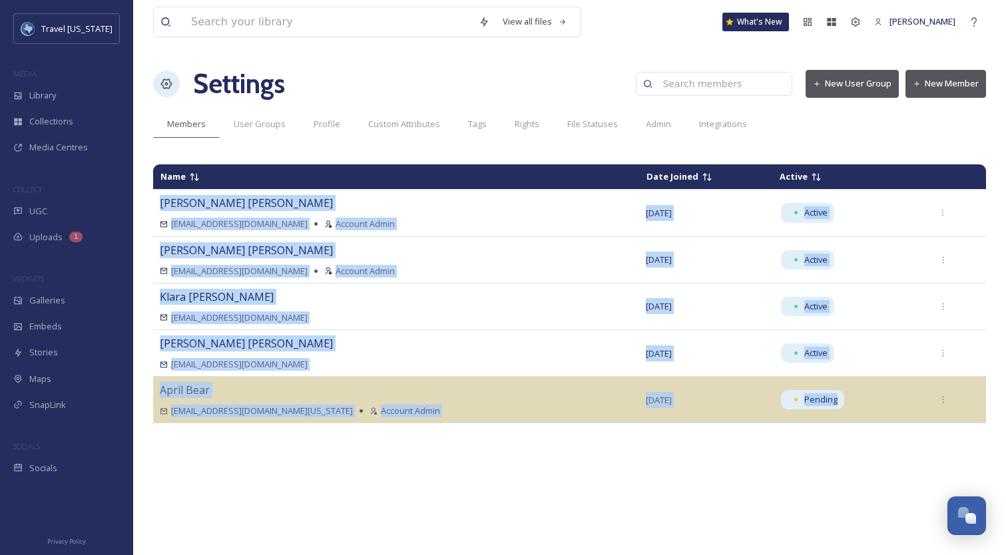
drag, startPoint x: 465, startPoint y: 496, endPoint x: 146, endPoint y: 156, distance: 466.1
click at [146, 156] on div "View all files What's New [PERSON_NAME] Settings New User Group New Member Memb…" at bounding box center [569, 277] width 872 height 555
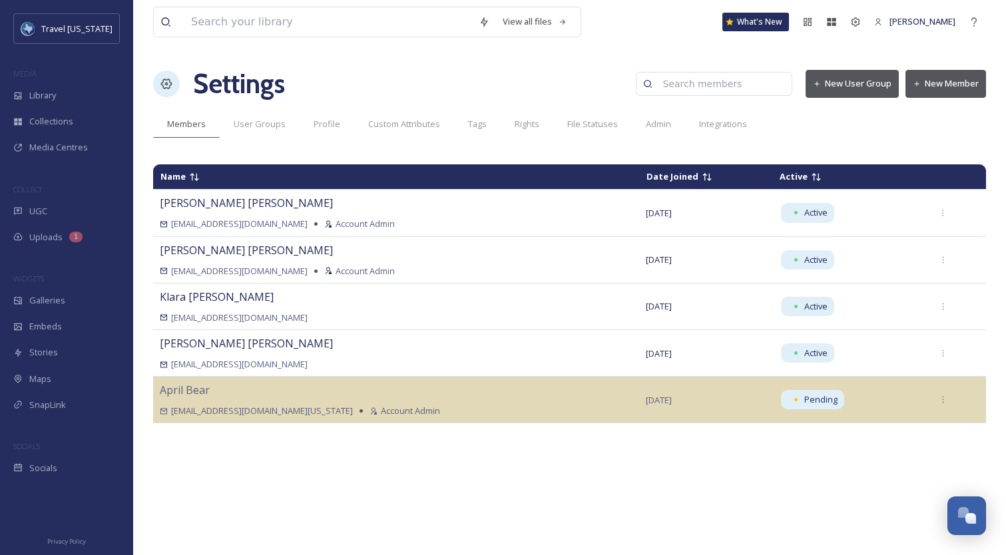
click at [174, 144] on div "View all files What's New [PERSON_NAME] Settings New User Group New Member Memb…" at bounding box center [569, 277] width 872 height 555
click at [958, 83] on button "New Member" at bounding box center [945, 83] width 81 height 27
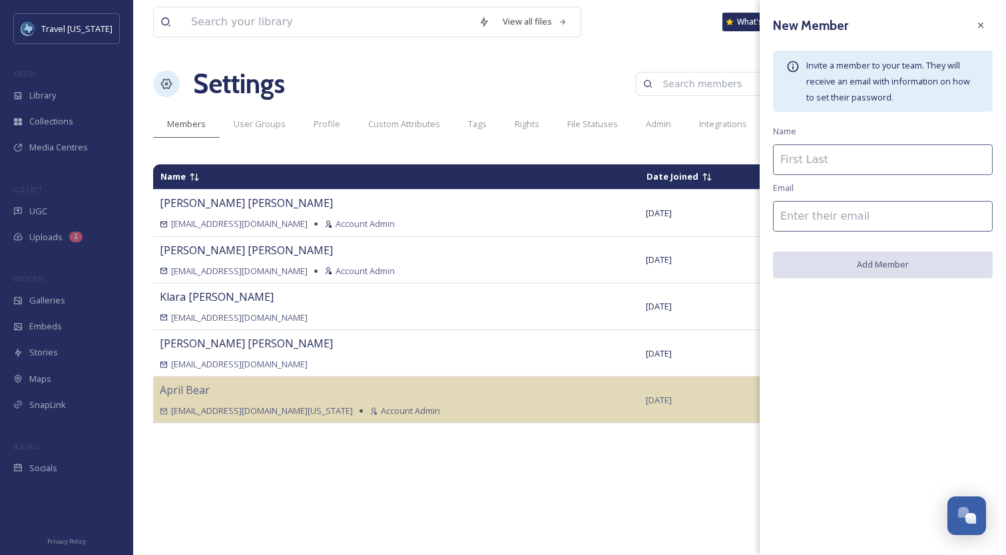
click at [858, 151] on input at bounding box center [883, 159] width 220 height 31
click at [834, 157] on input "To enrich screen reader interactions, please activate Accessibility in Grammarl…" at bounding box center [883, 159] width 220 height 31
paste input "[PERSON_NAME]"
type input "[PERSON_NAME]"
click at [864, 220] on input at bounding box center [883, 216] width 220 height 31
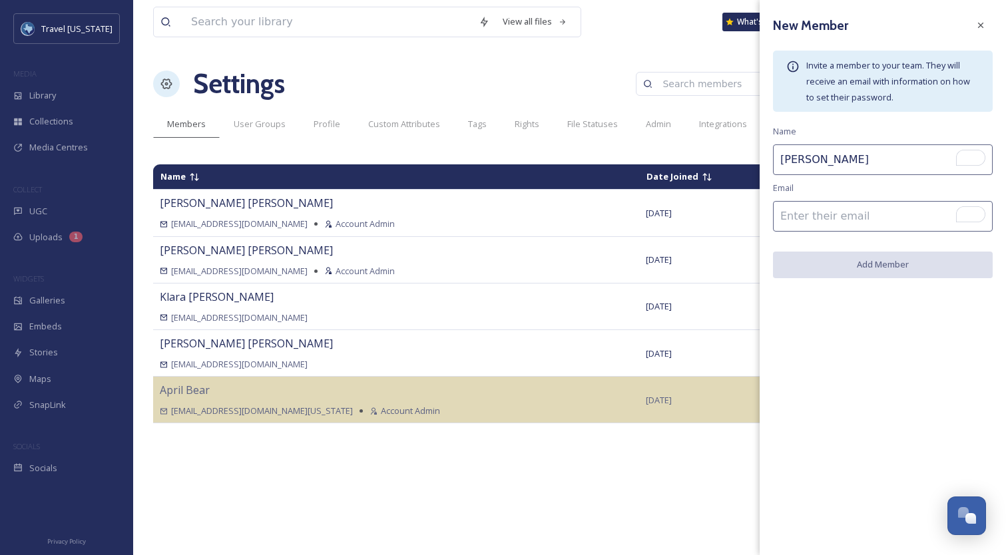
click at [823, 220] on input "To enrich screen reader interactions, please activate Accessibility in Grammarl…" at bounding box center [883, 216] width 220 height 31
click at [824, 220] on input "To enrich screen reader interactions, please activate Accessibility in Grammarl…" at bounding box center [883, 216] width 220 height 31
paste input "[PERSON_NAME][EMAIL_ADDRESS][PERSON_NAME][DOMAIN_NAME][US_STATE]"
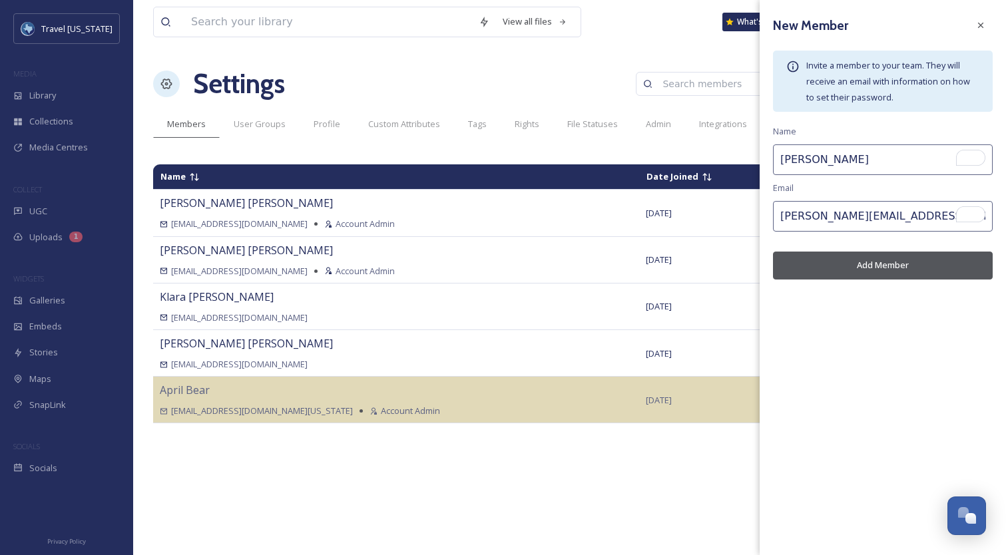
type input "[PERSON_NAME][EMAIL_ADDRESS][PERSON_NAME][DOMAIN_NAME][US_STATE]"
click at [895, 277] on button "Add Member" at bounding box center [883, 265] width 220 height 27
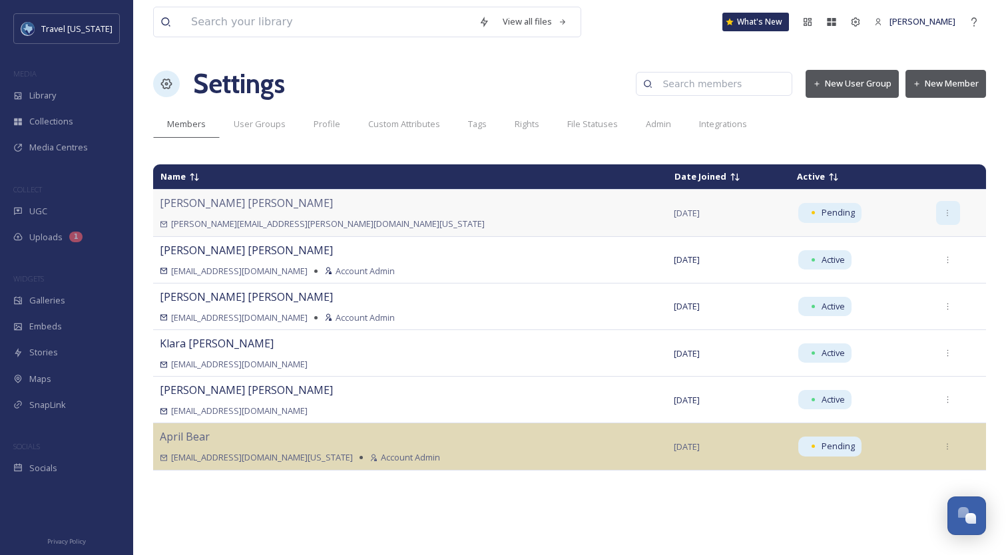
click at [943, 212] on icon at bounding box center [947, 213] width 9 height 9
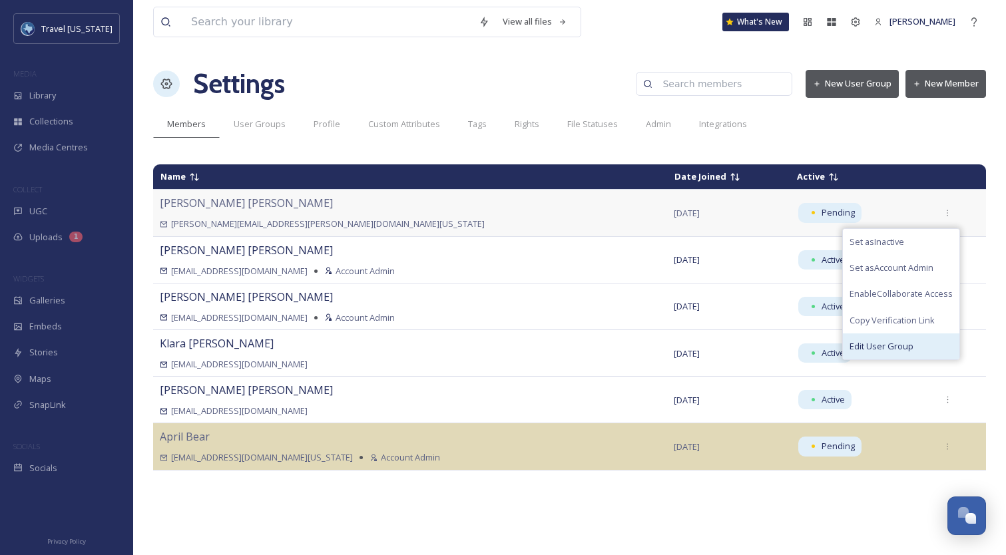
click at [883, 344] on span "Edit User Group" at bounding box center [881, 346] width 64 height 13
click at [875, 346] on span "Edit User Group" at bounding box center [881, 346] width 64 height 13
click at [877, 345] on span "Edit User Group" at bounding box center [881, 346] width 64 height 13
click at [821, 212] on span "Pending" at bounding box center [837, 212] width 33 height 13
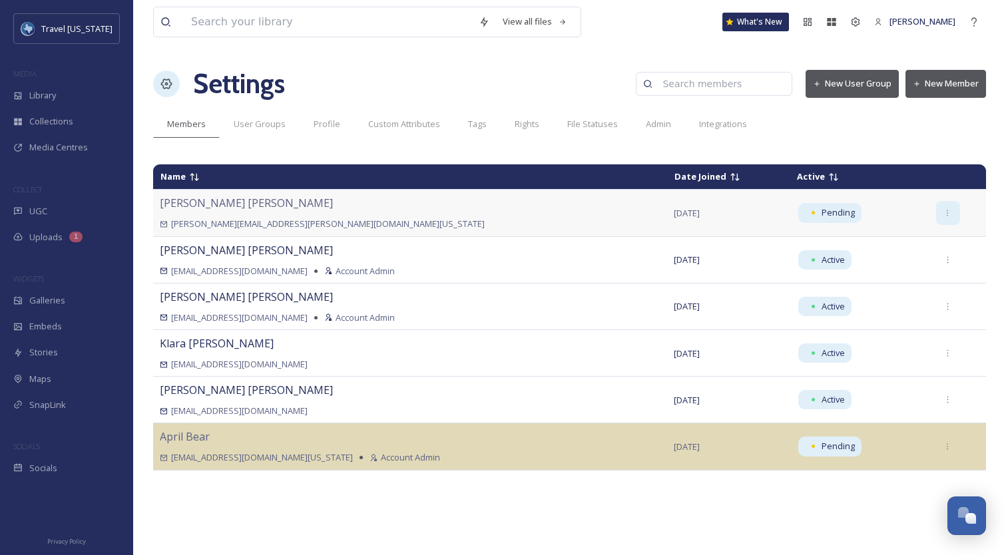
click at [943, 215] on icon at bounding box center [947, 213] width 9 height 9
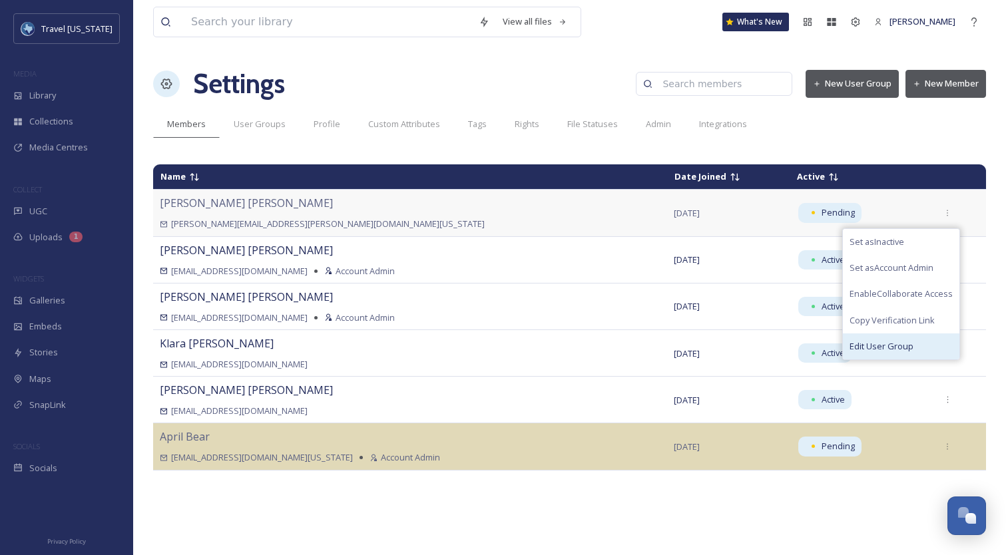
click at [886, 347] on span "Edit User Group" at bounding box center [881, 346] width 64 height 13
click at [881, 353] on div "Edit User Group" at bounding box center [901, 346] width 116 height 26
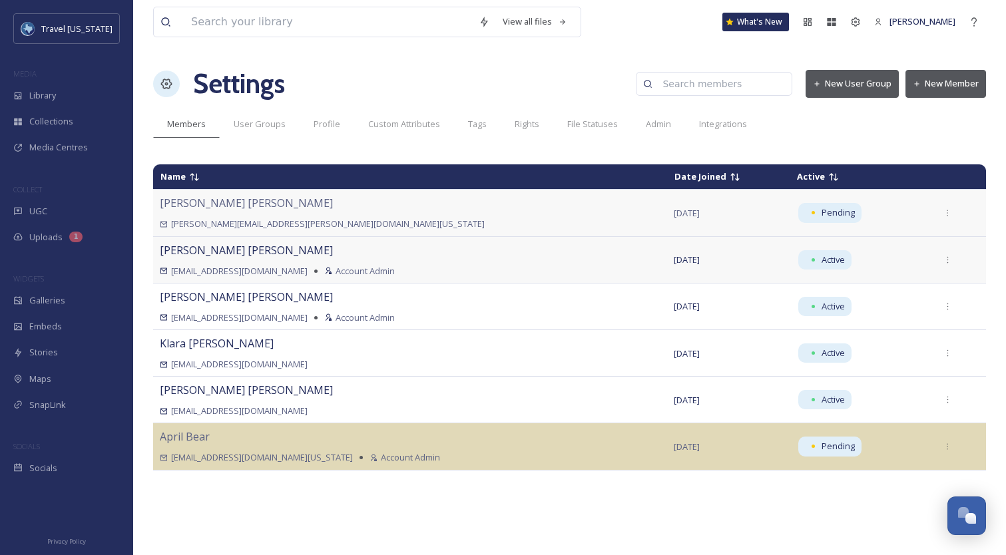
click at [968, 258] on td at bounding box center [957, 259] width 57 height 47
click at [943, 263] on icon at bounding box center [947, 260] width 9 height 9
click at [938, 215] on div at bounding box center [948, 213] width 24 height 24
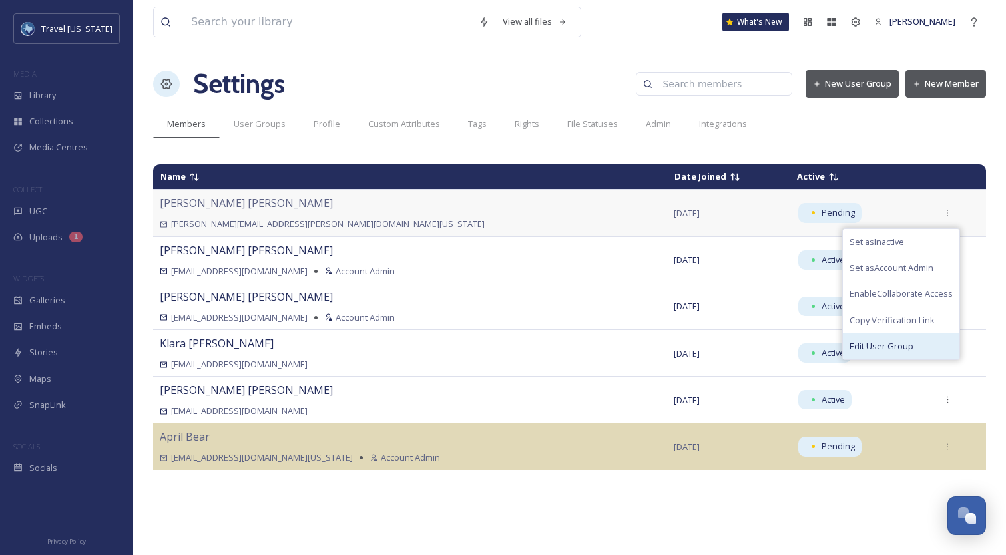
click at [876, 342] on span "Edit User Group" at bounding box center [881, 346] width 64 height 13
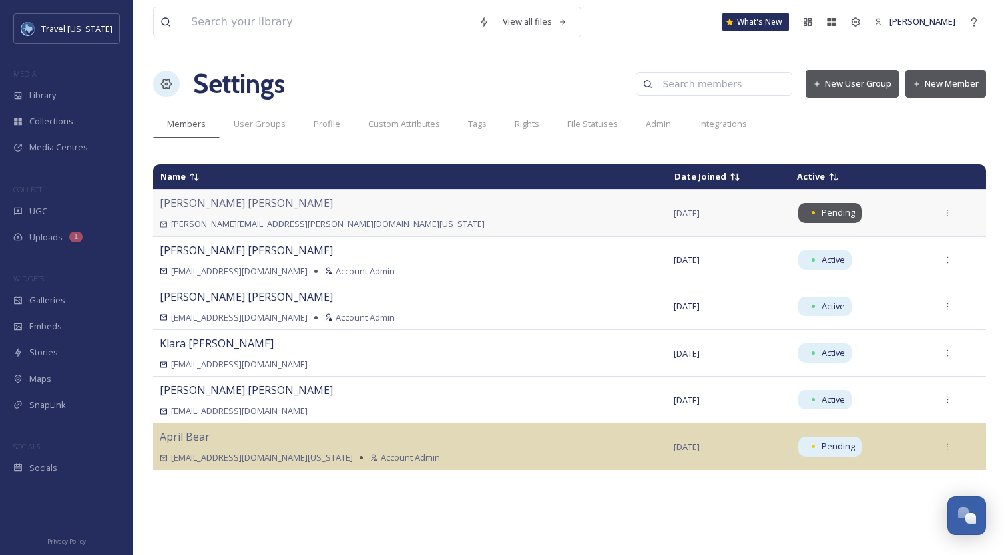
click at [821, 209] on span "Pending" at bounding box center [837, 212] width 33 height 13
click at [506, 224] on div "[PERSON_NAME][EMAIL_ADDRESS][PERSON_NAME][DOMAIN_NAME][US_STATE]" at bounding box center [410, 224] width 500 height 13
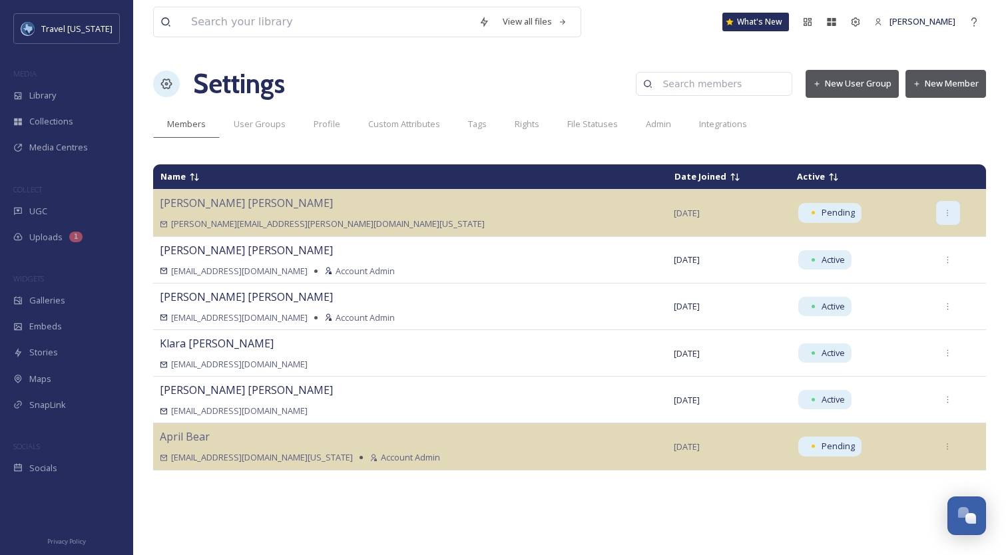
click at [943, 210] on icon at bounding box center [947, 213] width 9 height 9
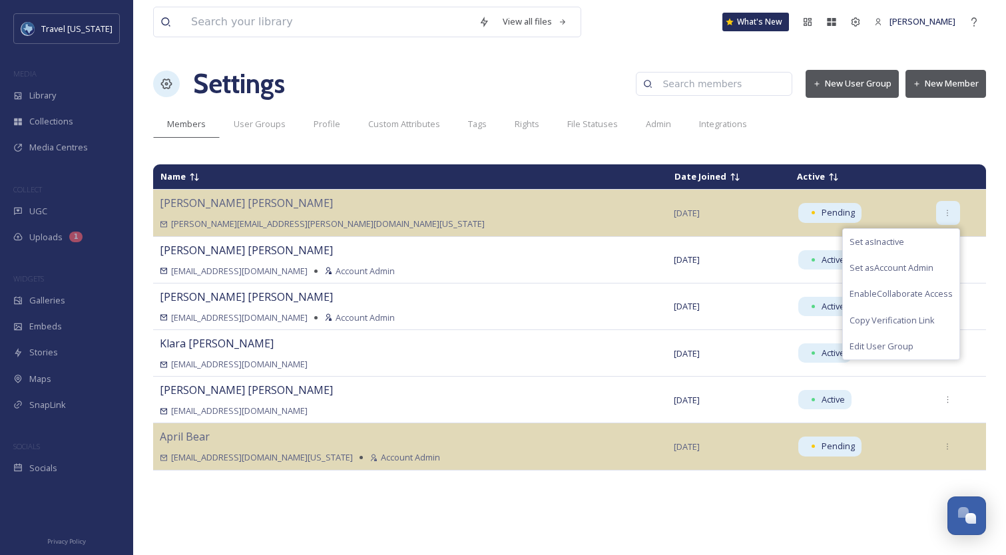
click at [943, 212] on icon at bounding box center [947, 213] width 9 height 9
click at [872, 342] on span "Edit User Group" at bounding box center [881, 346] width 64 height 13
click at [673, 210] on span "[DATE]" at bounding box center [686, 213] width 26 height 12
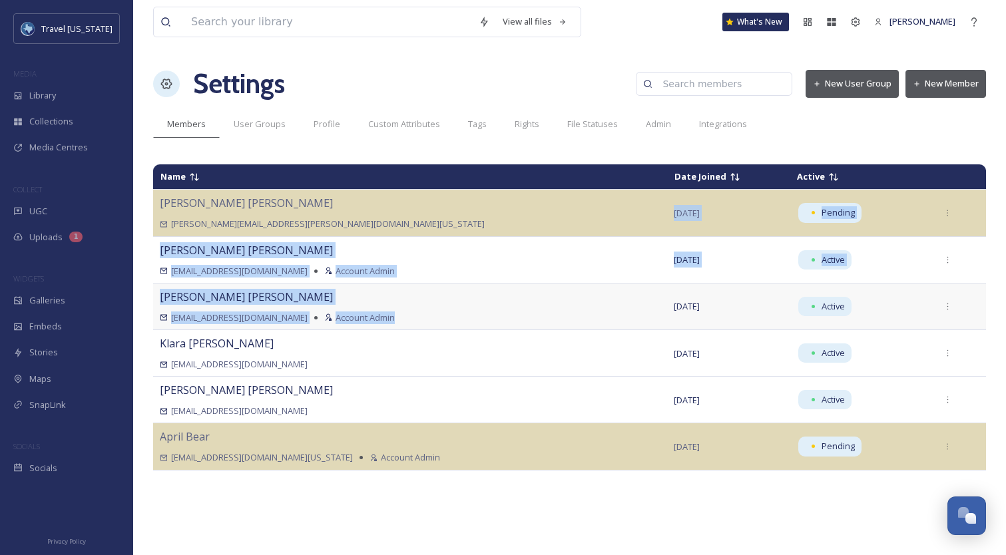
drag, startPoint x: 637, startPoint y: 227, endPoint x: 695, endPoint y: 296, distance: 90.7
click at [695, 296] on tbody "[PERSON_NAME] [PERSON_NAME][EMAIL_ADDRESS][PERSON_NAME][DOMAIN_NAME][US_STATE] …" at bounding box center [569, 330] width 833 height 280
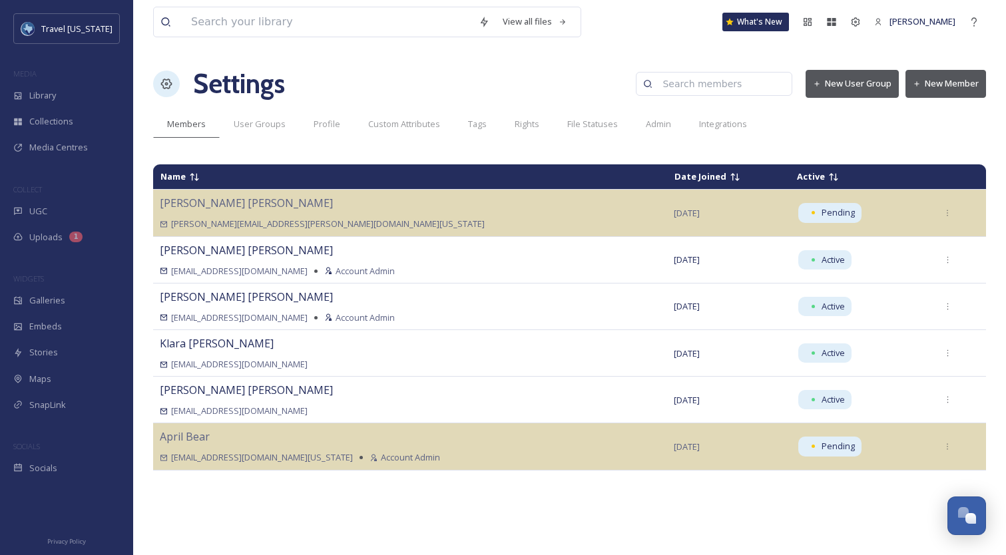
drag, startPoint x: 695, startPoint y: 296, endPoint x: 253, endPoint y: 55, distance: 503.9
click at [690, 295] on td "[DATE]" at bounding box center [728, 306] width 122 height 47
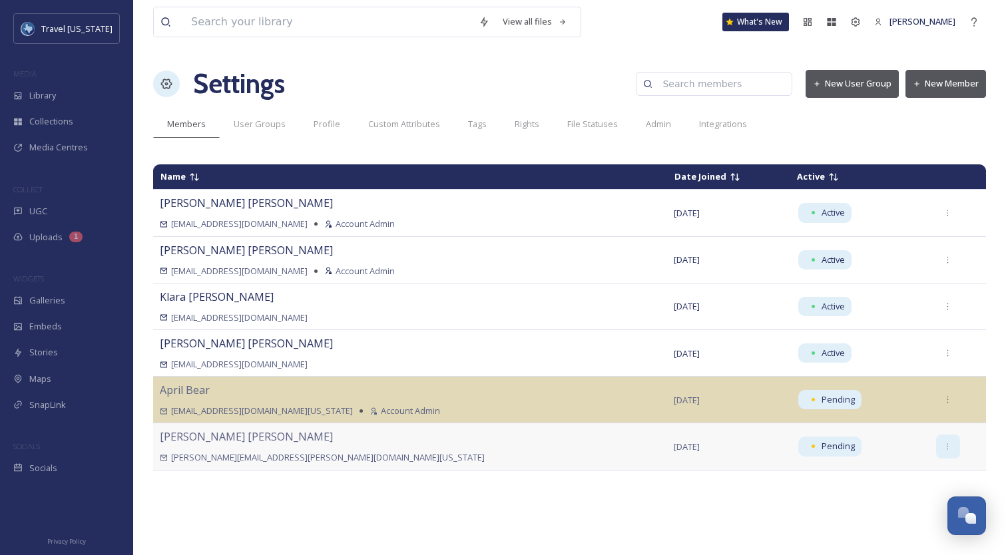
click at [936, 451] on div at bounding box center [948, 447] width 24 height 24
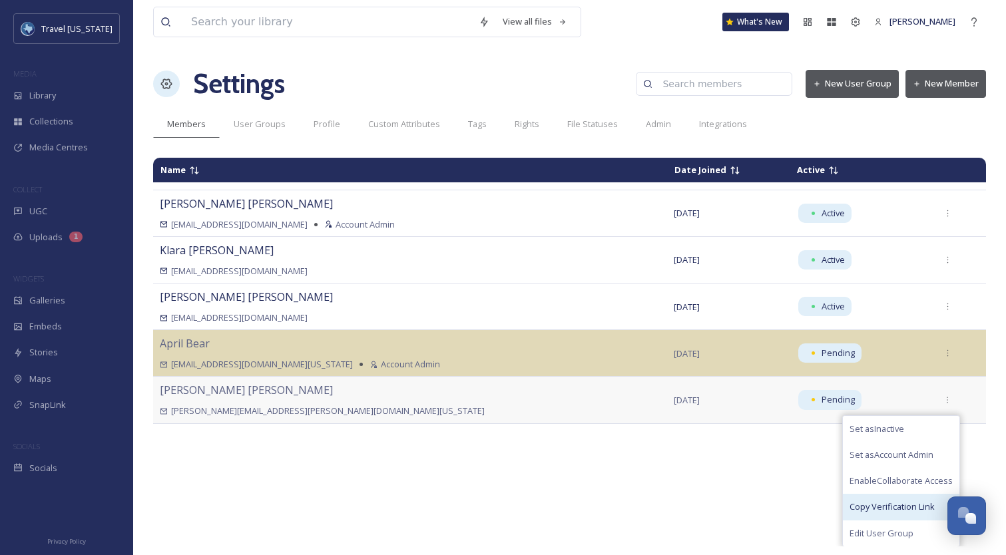
scroll to position [47, 0]
click at [864, 532] on span "Edit User Group" at bounding box center [881, 532] width 64 height 13
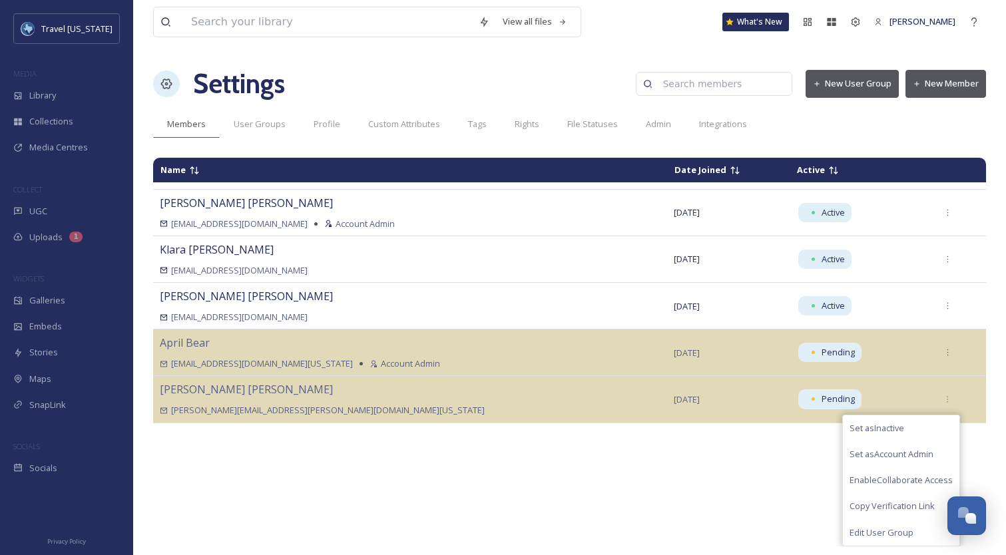
click at [648, 485] on div "Name Date Joined Active Kelsey Chabot kchabot@mmgy.com Account Admin Aug 01 202…" at bounding box center [569, 352] width 833 height 389
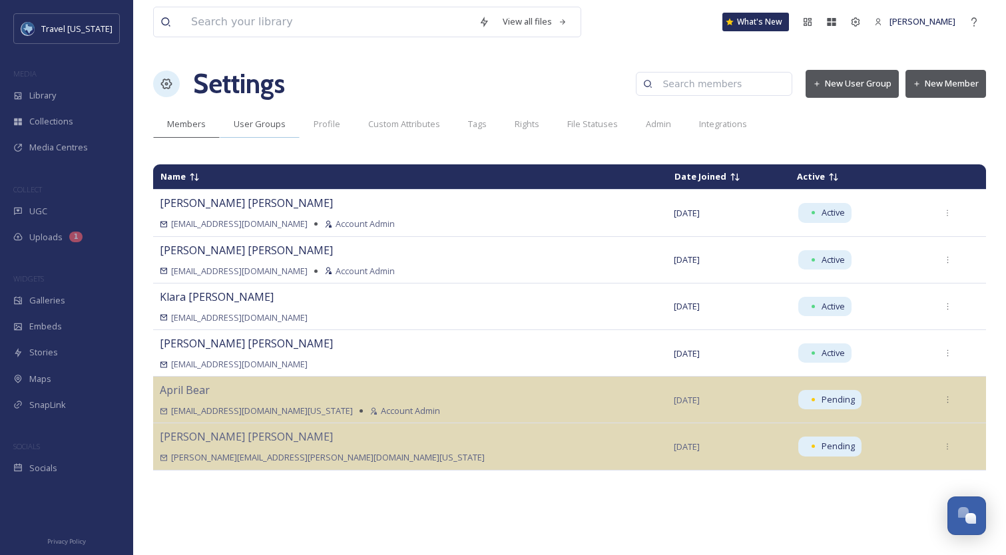
click at [248, 130] on span "User Groups" at bounding box center [260, 124] width 52 height 13
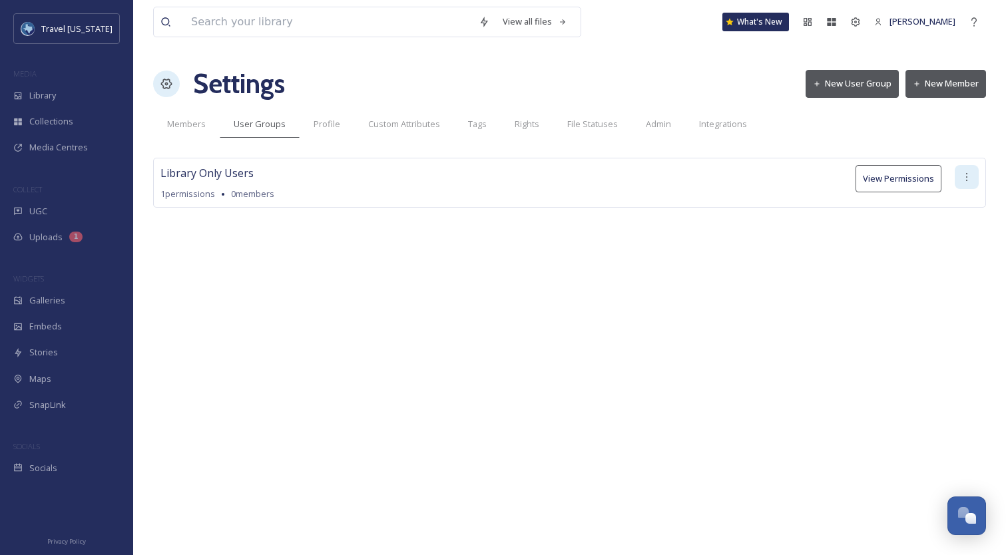
drag, startPoint x: 949, startPoint y: 175, endPoint x: 966, endPoint y: 178, distance: 17.6
click at [948, 175] on div "Library Only Users 1 permissions 0 members View Permissions" at bounding box center [569, 183] width 833 height 50
click at [966, 178] on icon at bounding box center [966, 177] width 11 height 11
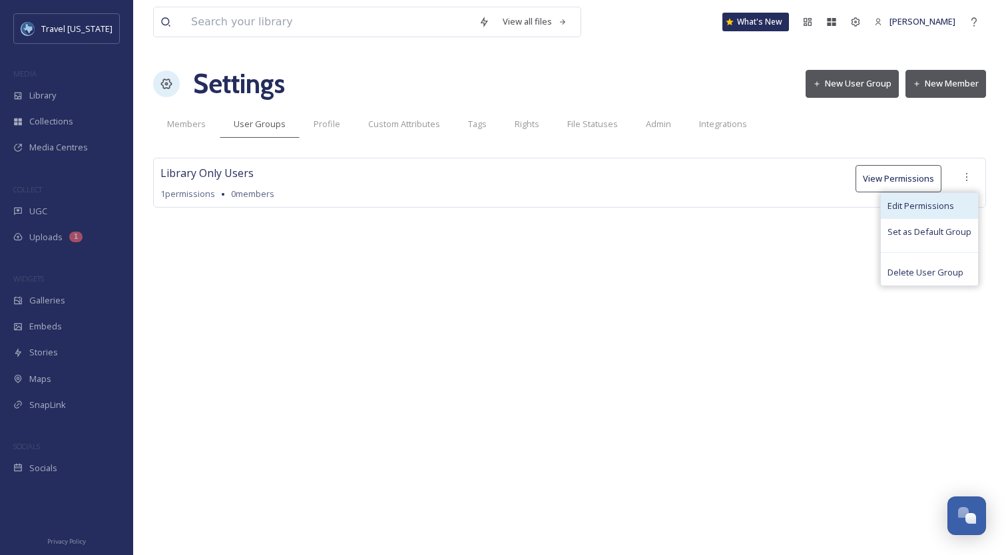
click at [948, 205] on span "Edit Permissions" at bounding box center [920, 206] width 67 height 13
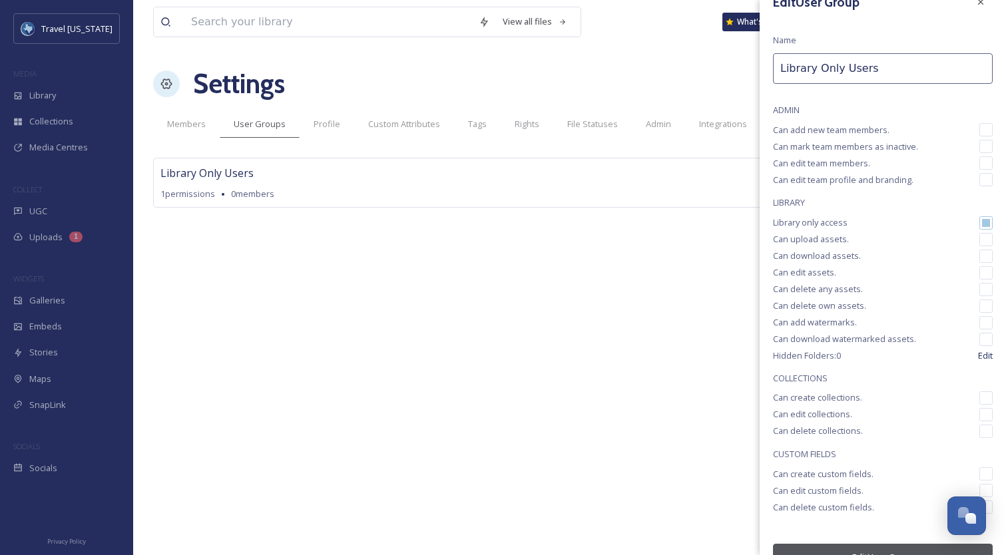
scroll to position [53, 0]
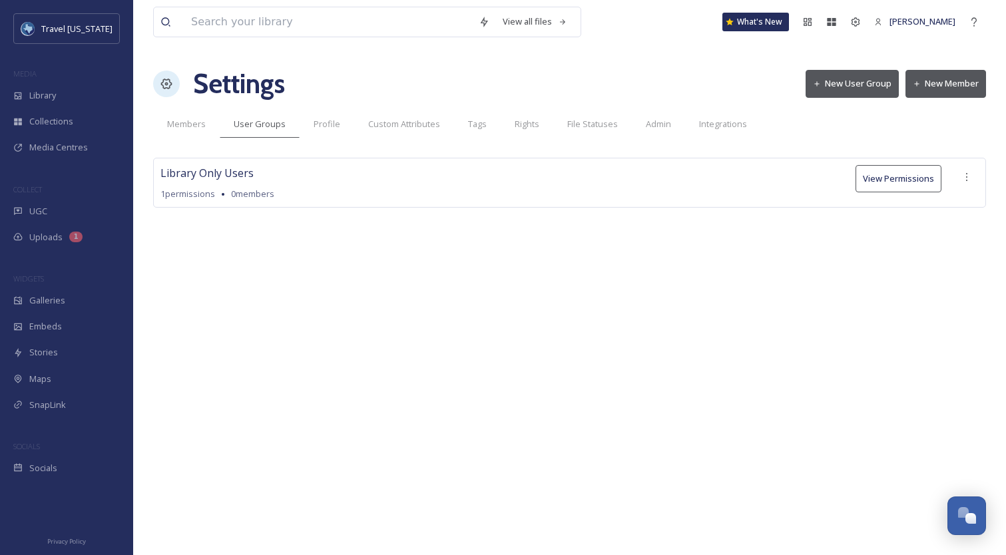
click at [459, 321] on div "View all files What's New Kelsey Chabot Settings New User Group New Member Memb…" at bounding box center [569, 277] width 872 height 555
click at [852, 85] on button "New User Group" at bounding box center [851, 83] width 93 height 27
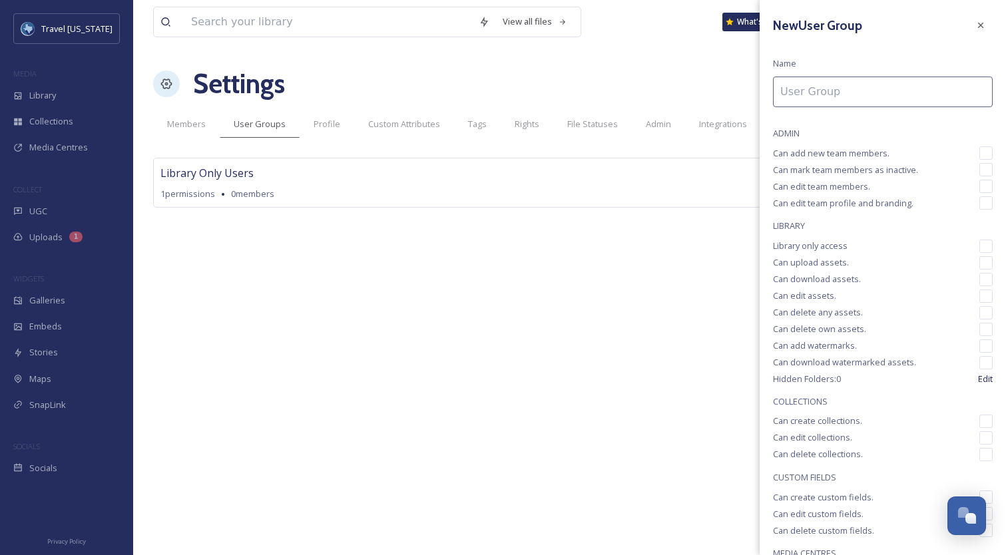
click at [823, 99] on input at bounding box center [883, 92] width 220 height 31
type input "MMGY Global Team"
click at [845, 31] on h3 "New User Group" at bounding box center [817, 25] width 89 height 19
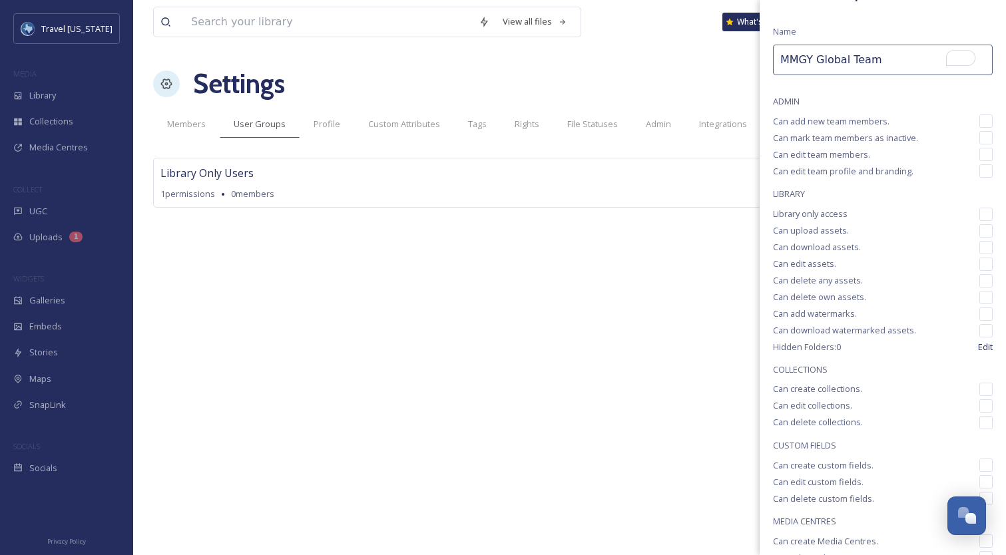
scroll to position [41, 0]
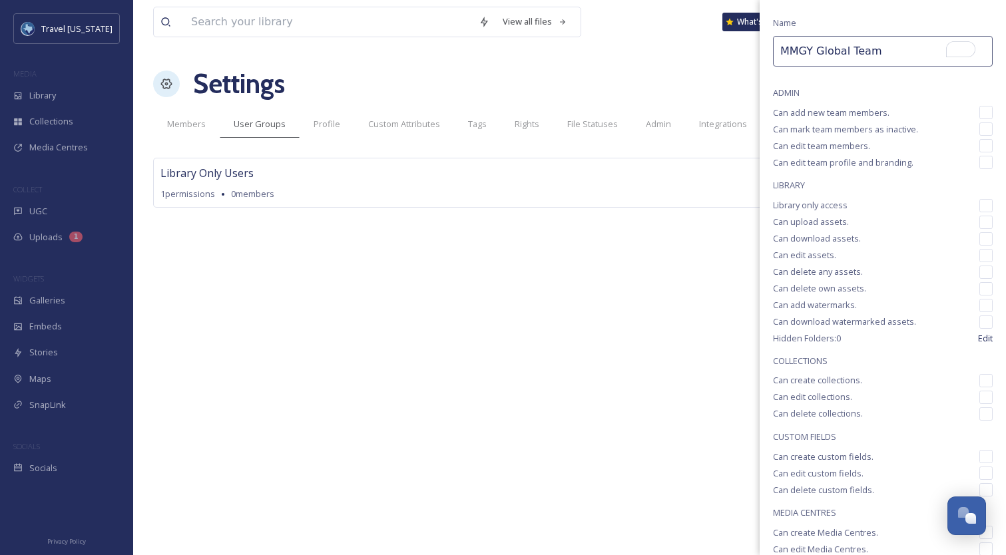
click at [979, 203] on input "checkbox" at bounding box center [985, 205] width 13 height 13
checkbox input "true"
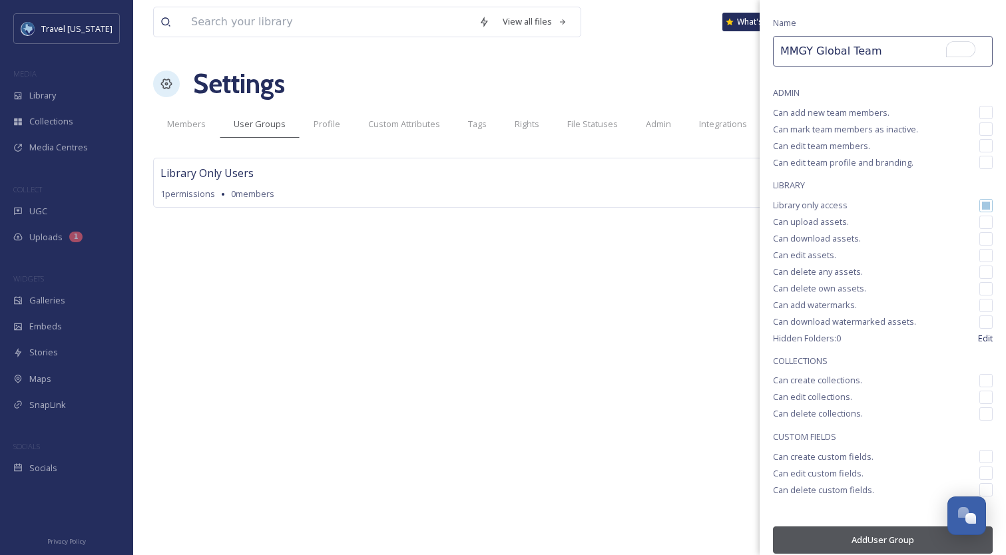
click at [979, 224] on input "checkbox" at bounding box center [985, 222] width 13 height 13
checkbox input "true"
click at [979, 240] on input "checkbox" at bounding box center [985, 238] width 13 height 13
checkbox input "true"
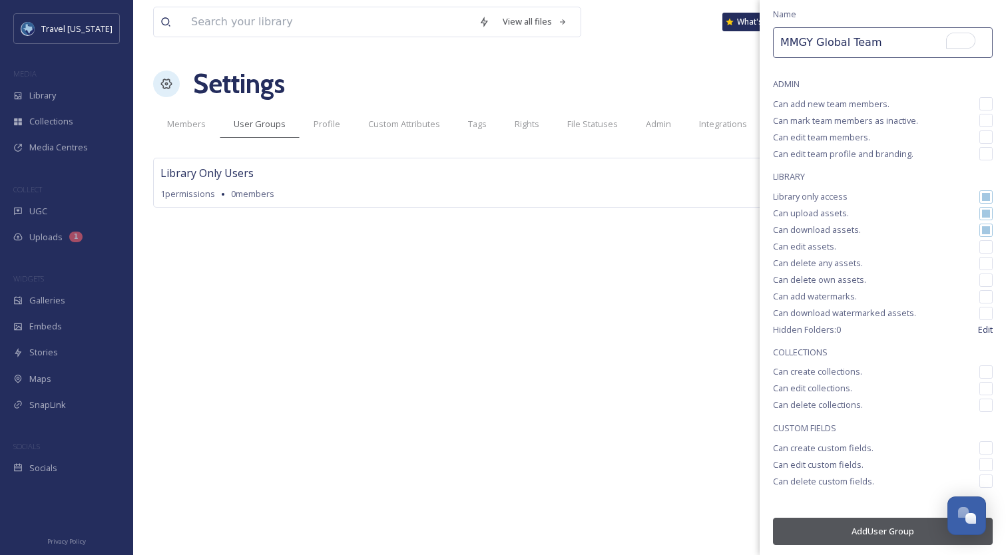
scroll to position [53, 0]
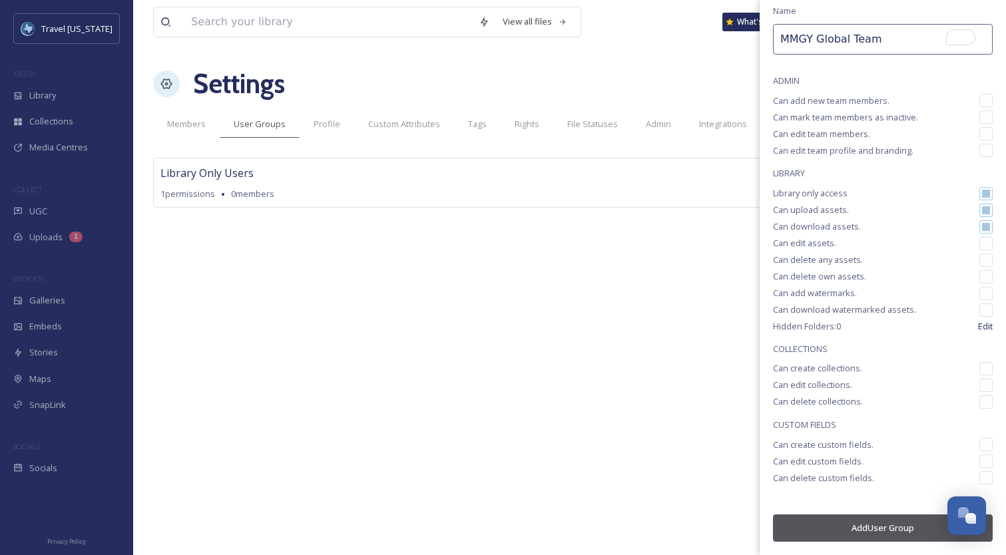
click at [979, 369] on input "checkbox" at bounding box center [985, 368] width 13 height 13
click at [979, 372] on input "checkbox" at bounding box center [985, 368] width 13 height 13
checkbox input "false"
click at [979, 446] on input "checkbox" at bounding box center [985, 444] width 13 height 13
click at [982, 445] on input "checkbox" at bounding box center [985, 444] width 13 height 13
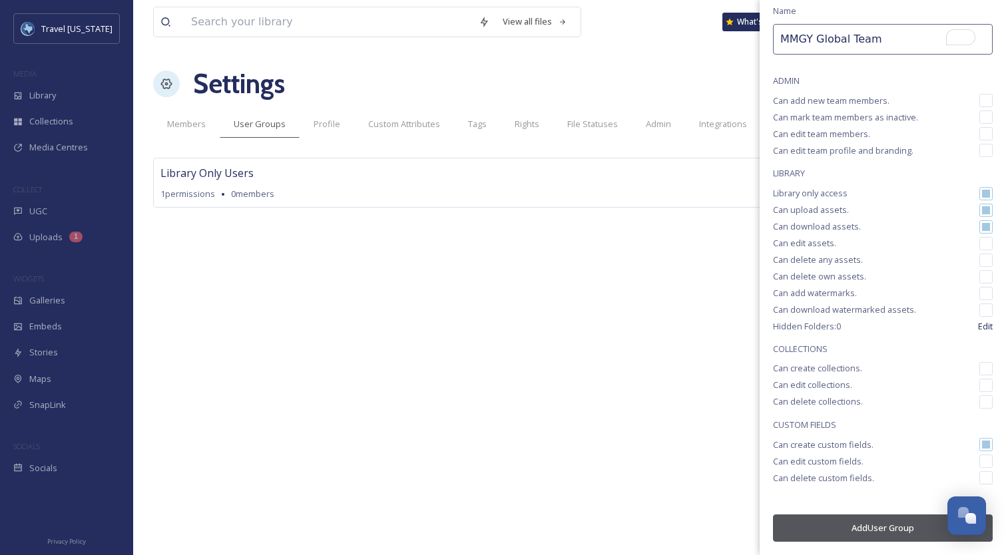
checkbox input "false"
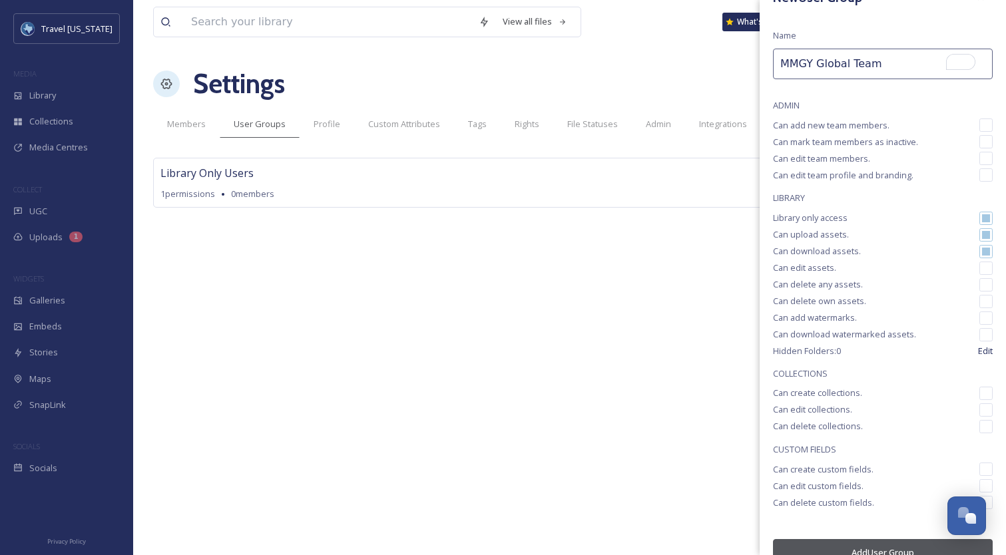
scroll to position [0, 0]
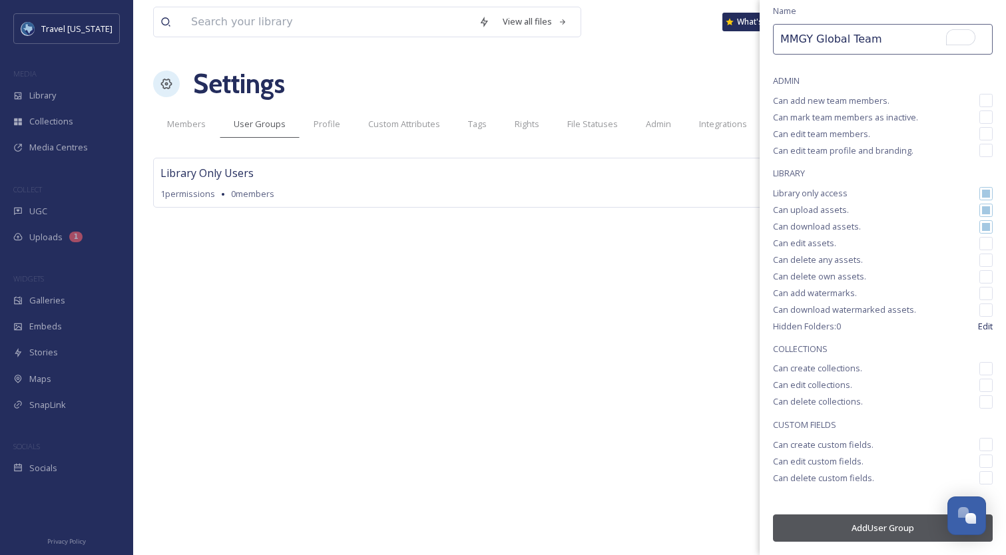
click at [875, 519] on button "Add User Group" at bounding box center [883, 527] width 220 height 27
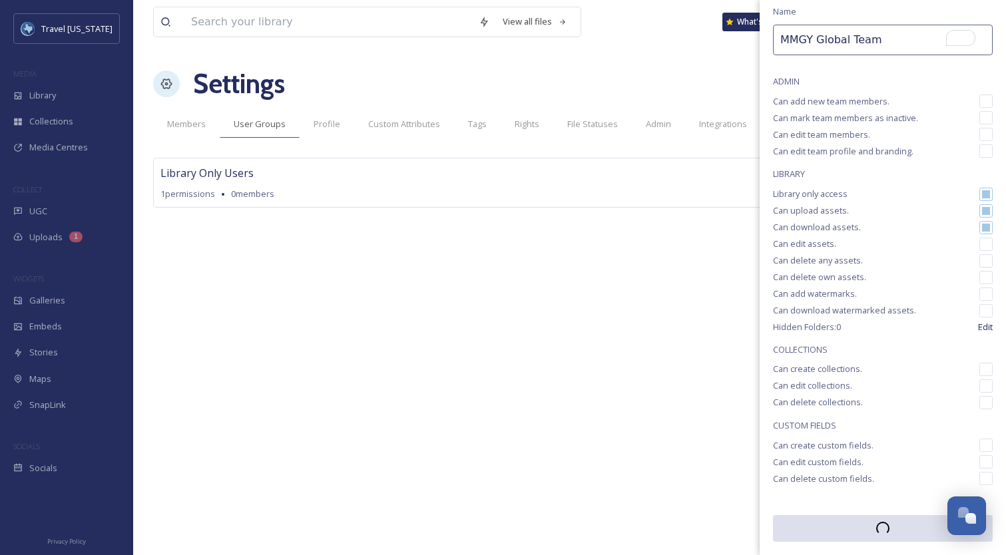
scroll to position [52, 0]
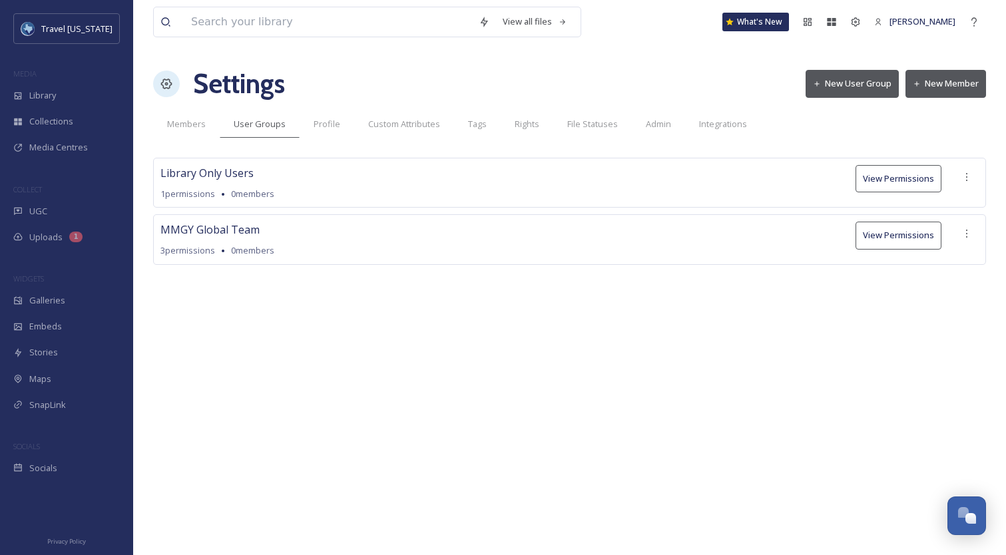
click at [337, 309] on div "View all files What's New Kelsey Chabot Settings New User Group New Member Memb…" at bounding box center [569, 277] width 872 height 555
drag, startPoint x: 147, startPoint y: 218, endPoint x: 296, endPoint y: 280, distance: 161.4
click at [296, 280] on div "View all files What's New Kelsey Chabot Settings New User Group New Member Memb…" at bounding box center [569, 277] width 872 height 555
click at [296, 280] on div "Library Only Users 1 permissions 0 members View Permissions MMGY Global Team 3 …" at bounding box center [569, 231] width 833 height 146
click at [186, 136] on div "Members" at bounding box center [186, 123] width 67 height 27
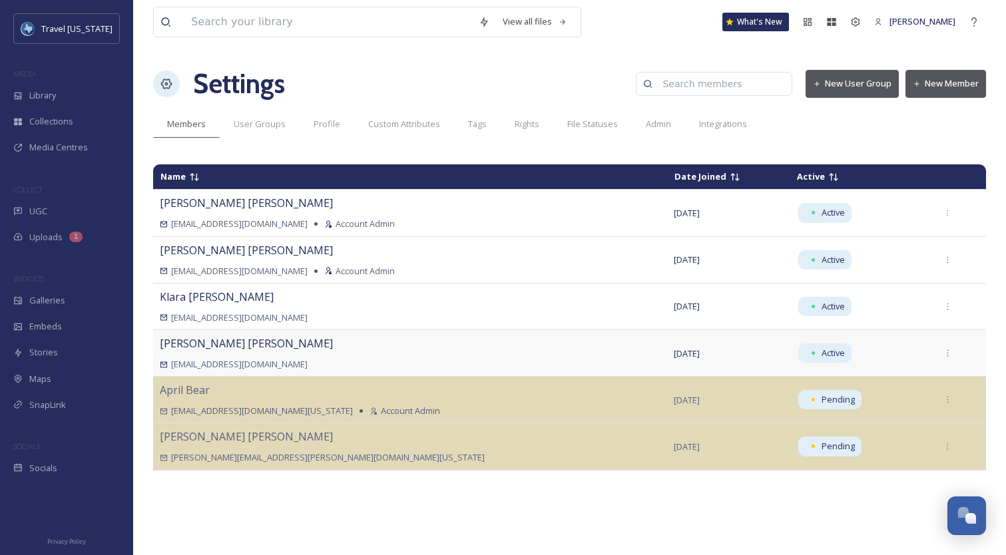
click at [929, 345] on td at bounding box center [957, 352] width 57 height 47
click at [938, 356] on div at bounding box center [948, 353] width 24 height 24
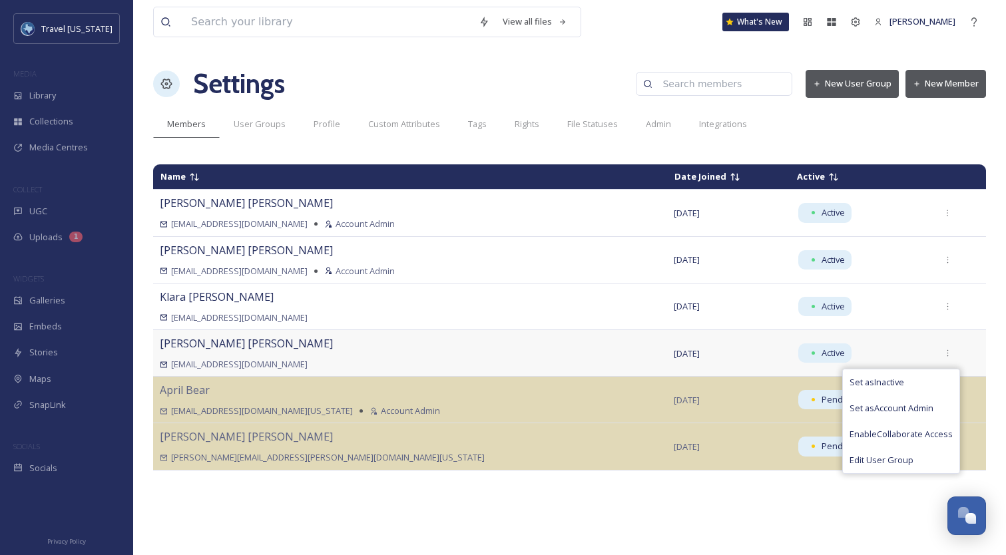
click at [560, 365] on div "[EMAIL_ADDRESS][DOMAIN_NAME]" at bounding box center [410, 364] width 500 height 13
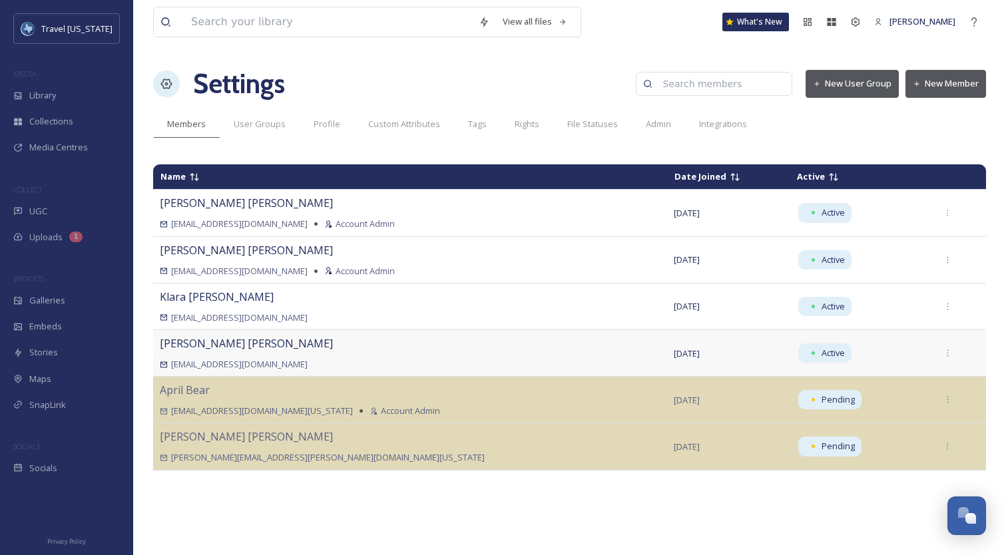
drag, startPoint x: 533, startPoint y: 334, endPoint x: 676, endPoint y: 362, distance: 145.8
click at [676, 362] on tr "Sam Blaufuss sblaufuss@mmgy.com Aug 04 2025 Active" at bounding box center [569, 352] width 833 height 47
click at [667, 355] on td "[DATE]" at bounding box center [728, 352] width 122 height 47
